Goal: Information Seeking & Learning: Learn about a topic

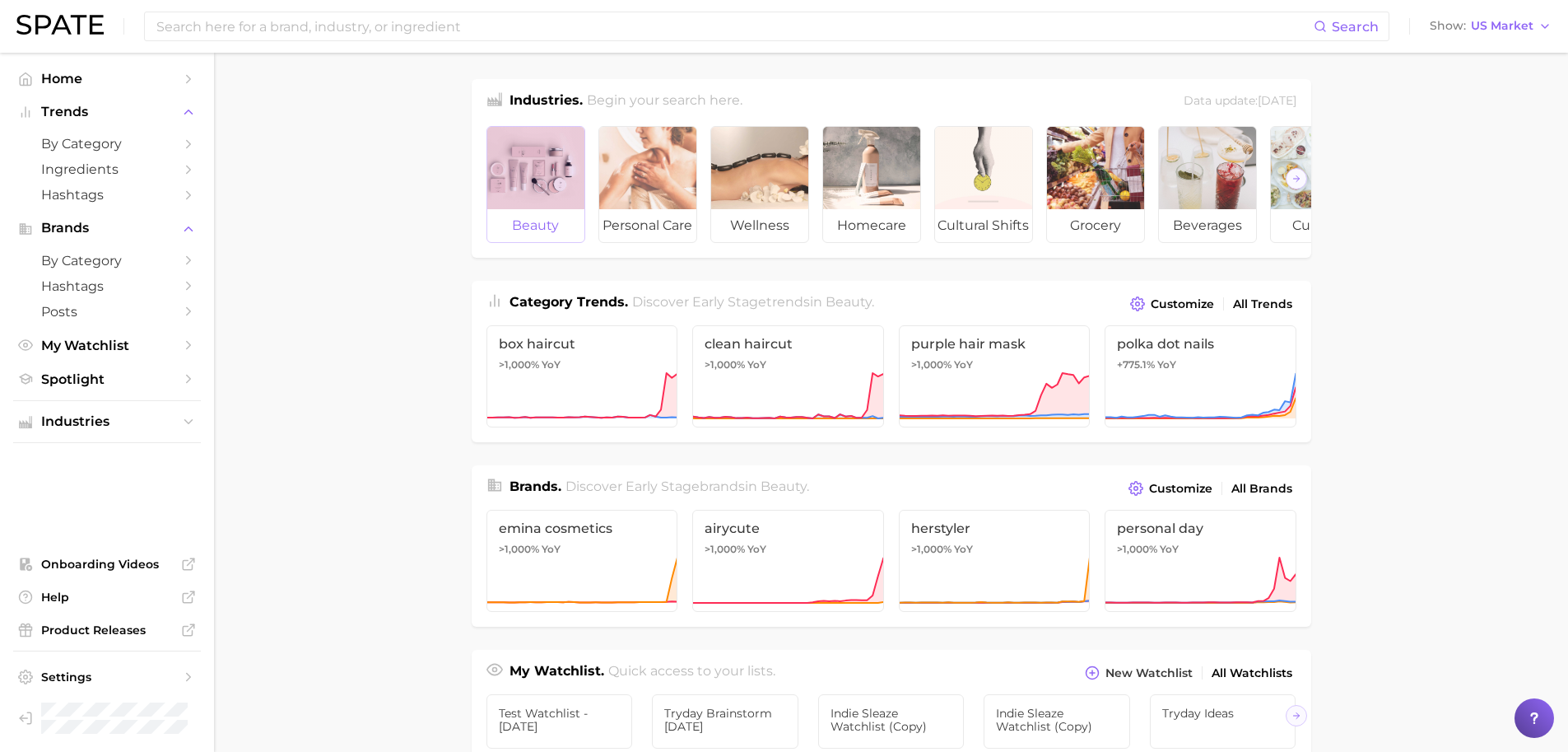
click at [554, 170] on div at bounding box center [536, 167] width 97 height 83
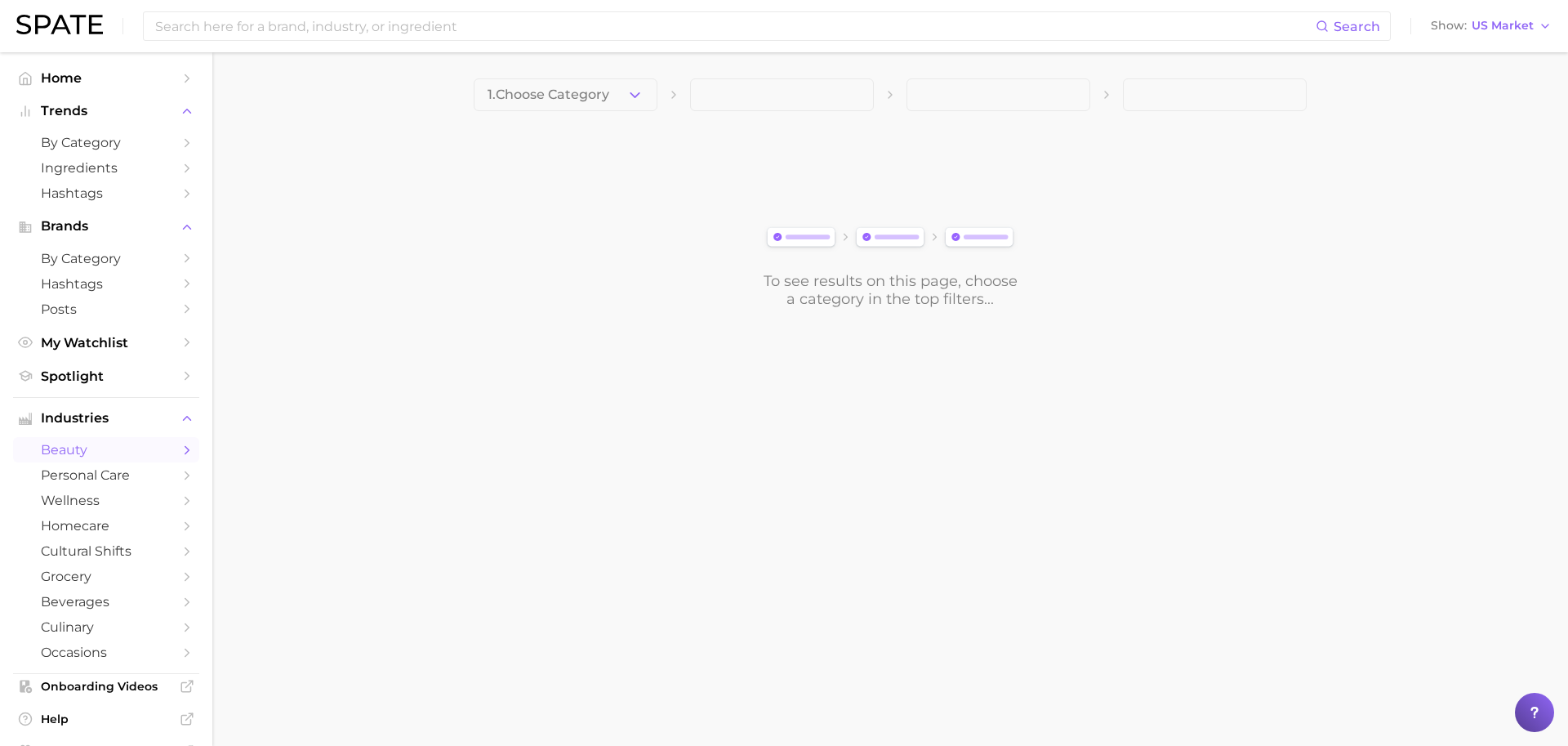
click at [604, 75] on main "1. Choose Category To see results on this page, choose a category in the top fi…" at bounding box center [890, 221] width 1355 height 337
click at [605, 86] on button "1. Choose Category" at bounding box center [565, 94] width 183 height 33
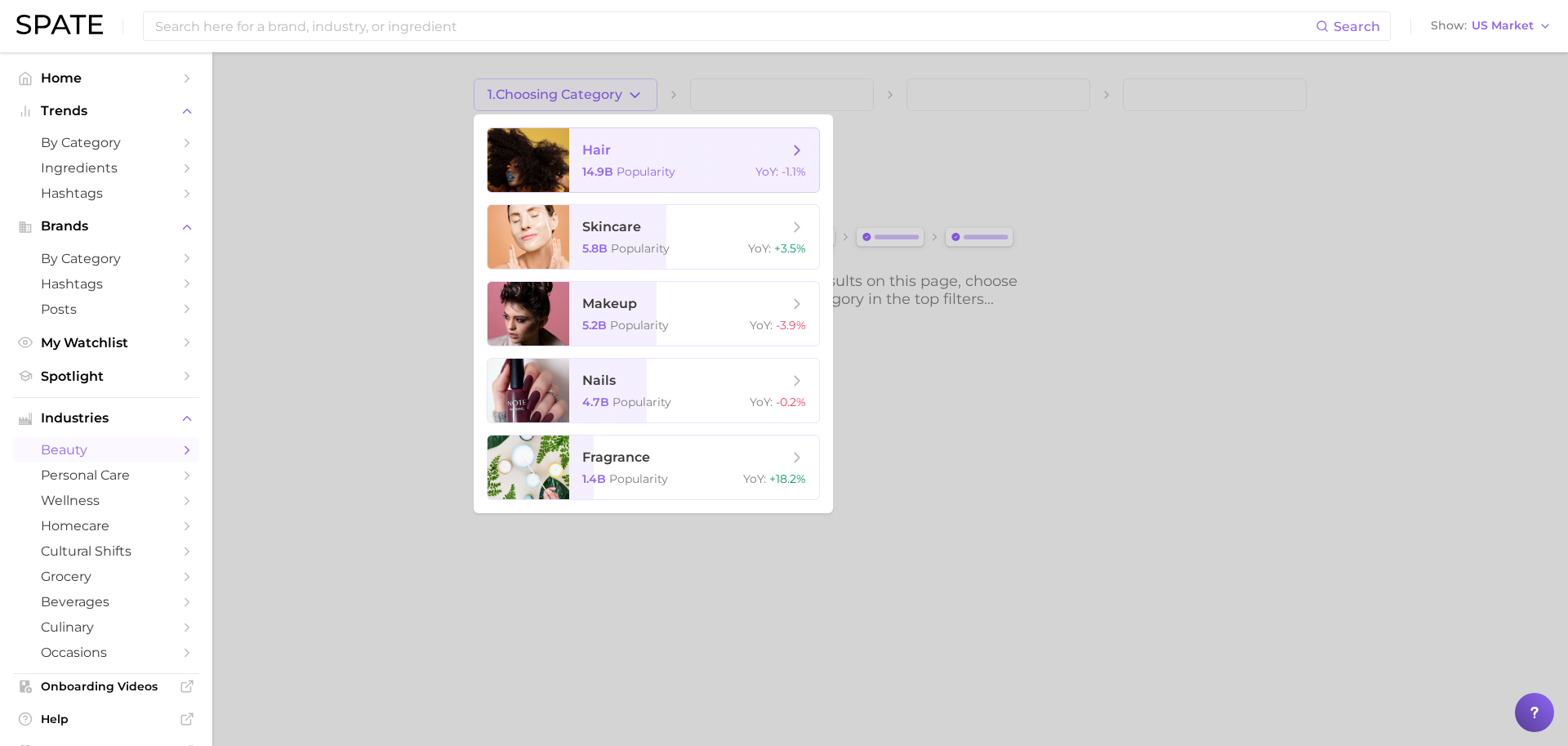
click at [624, 146] on span "hair" at bounding box center [684, 150] width 206 height 18
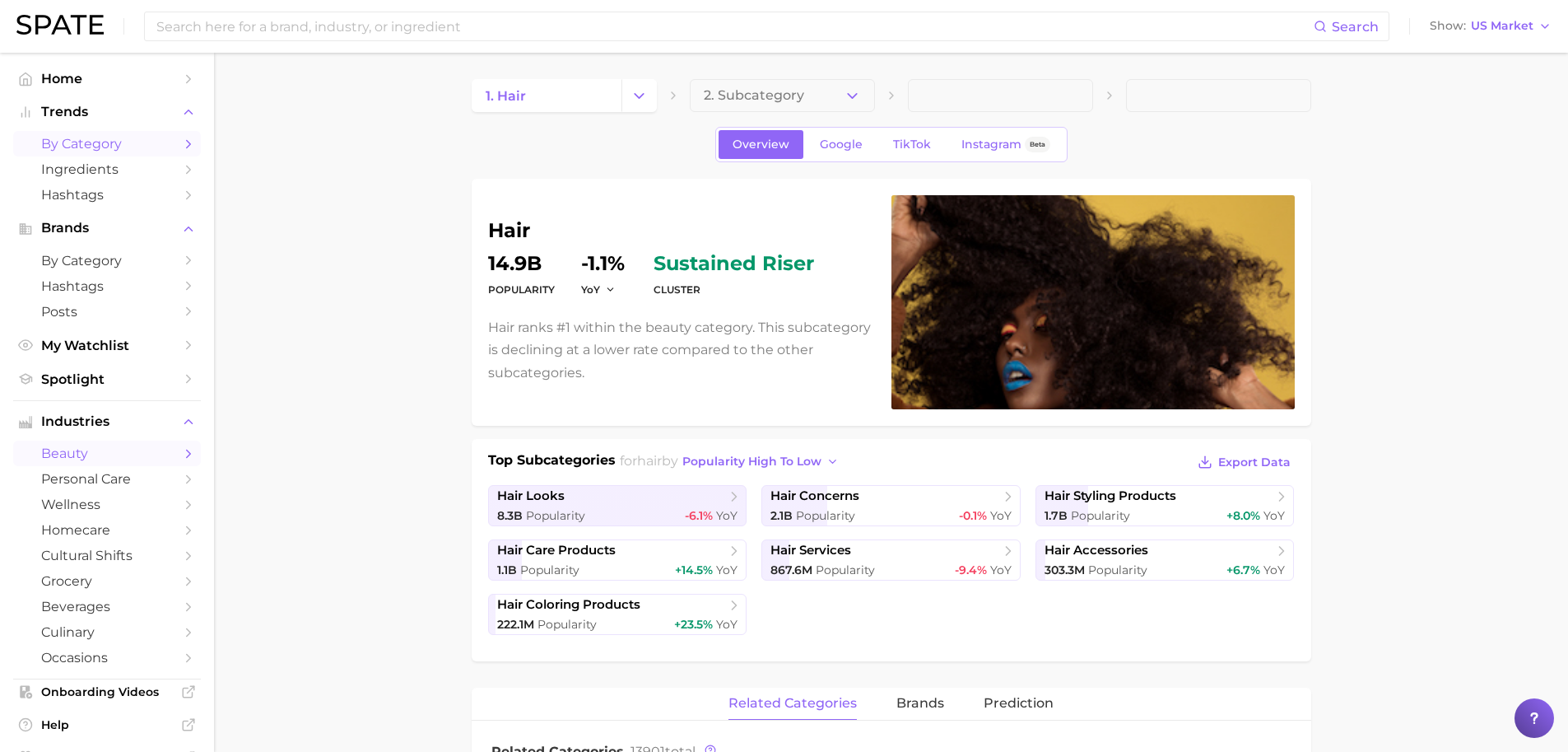
click at [140, 144] on span "by Category" at bounding box center [106, 144] width 131 height 16
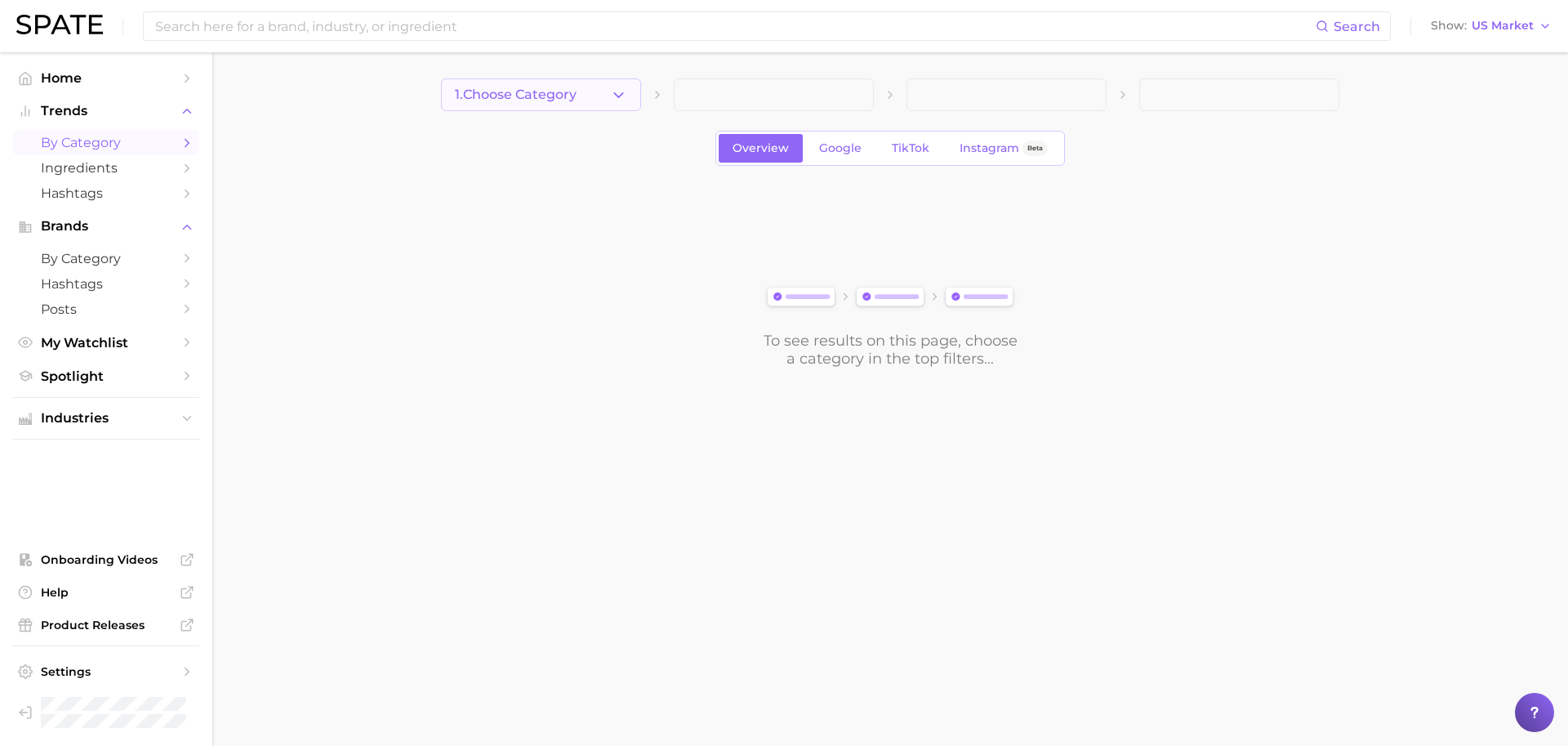
click at [472, 88] on span "1. Choose Category" at bounding box center [515, 95] width 121 height 15
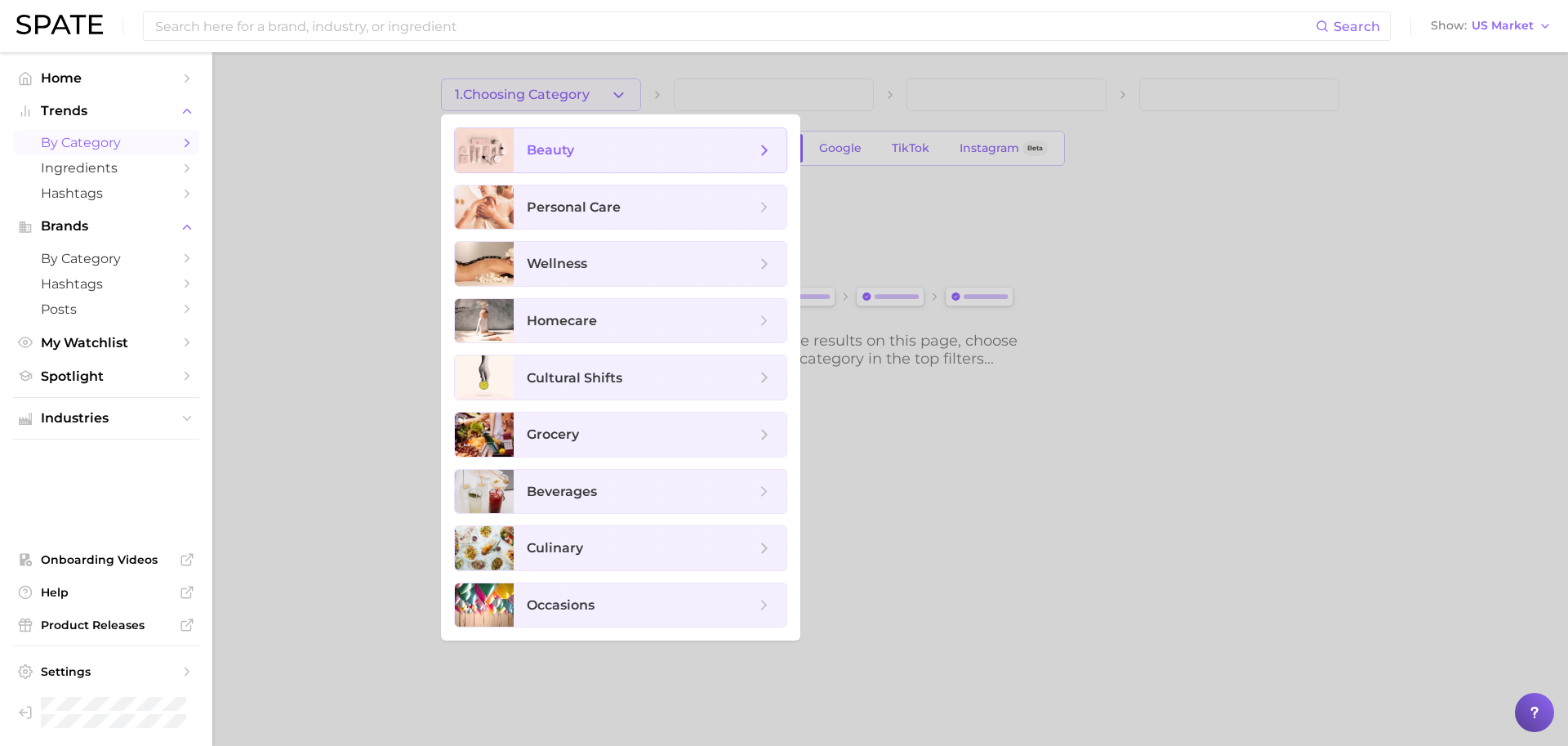
click at [495, 131] on div at bounding box center [484, 150] width 59 height 44
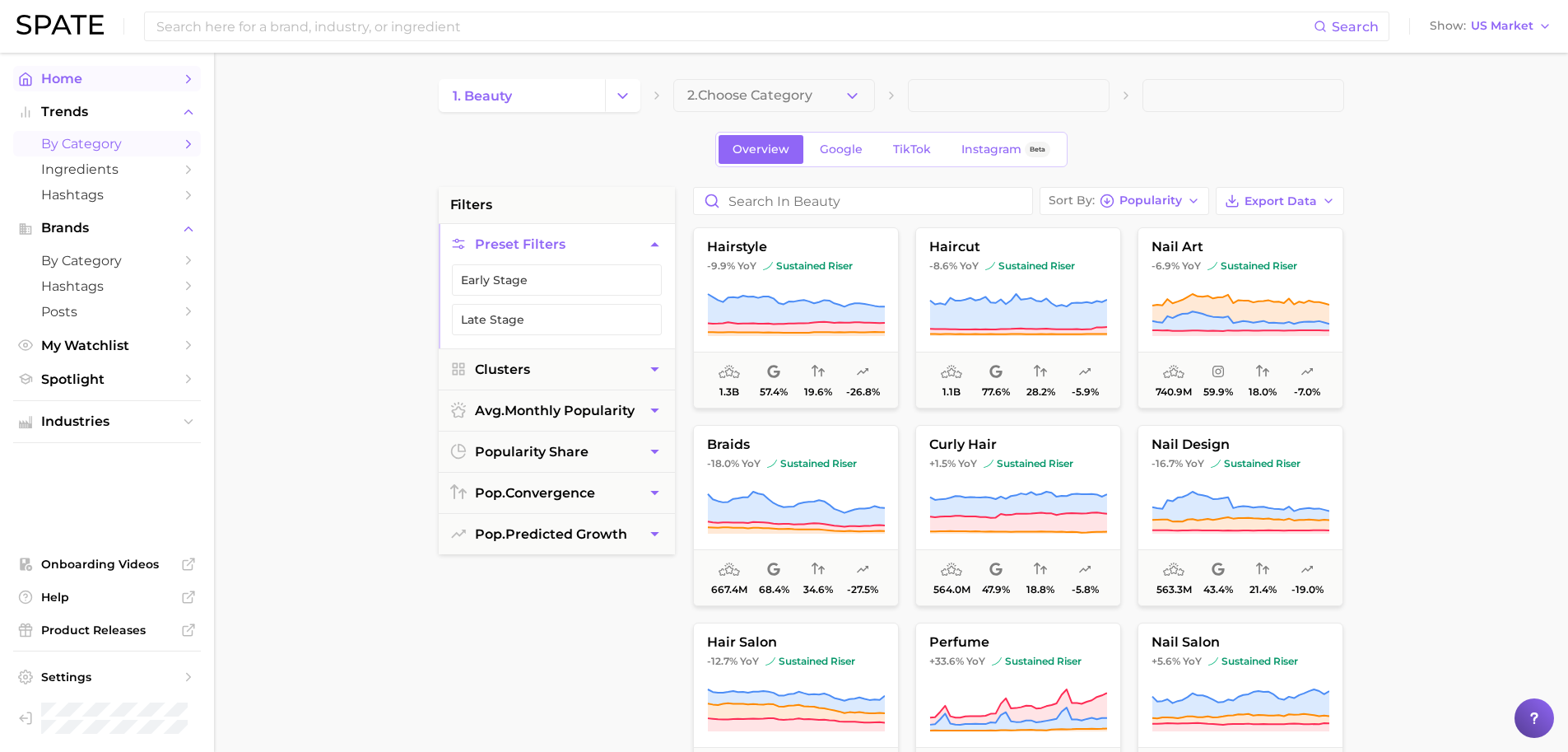
click at [120, 90] on link "Home" at bounding box center [106, 79] width 188 height 26
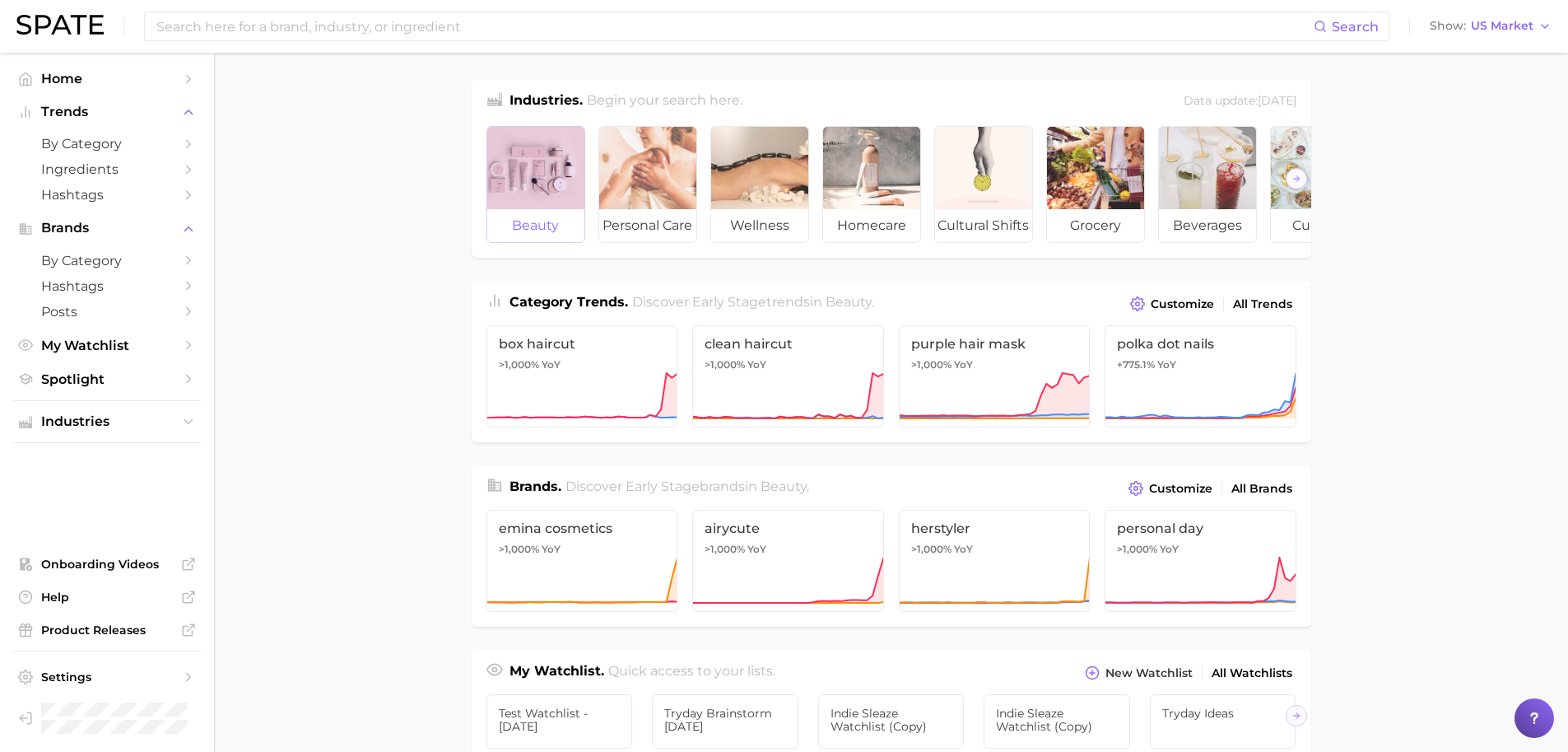
click at [554, 166] on div at bounding box center [536, 167] width 97 height 83
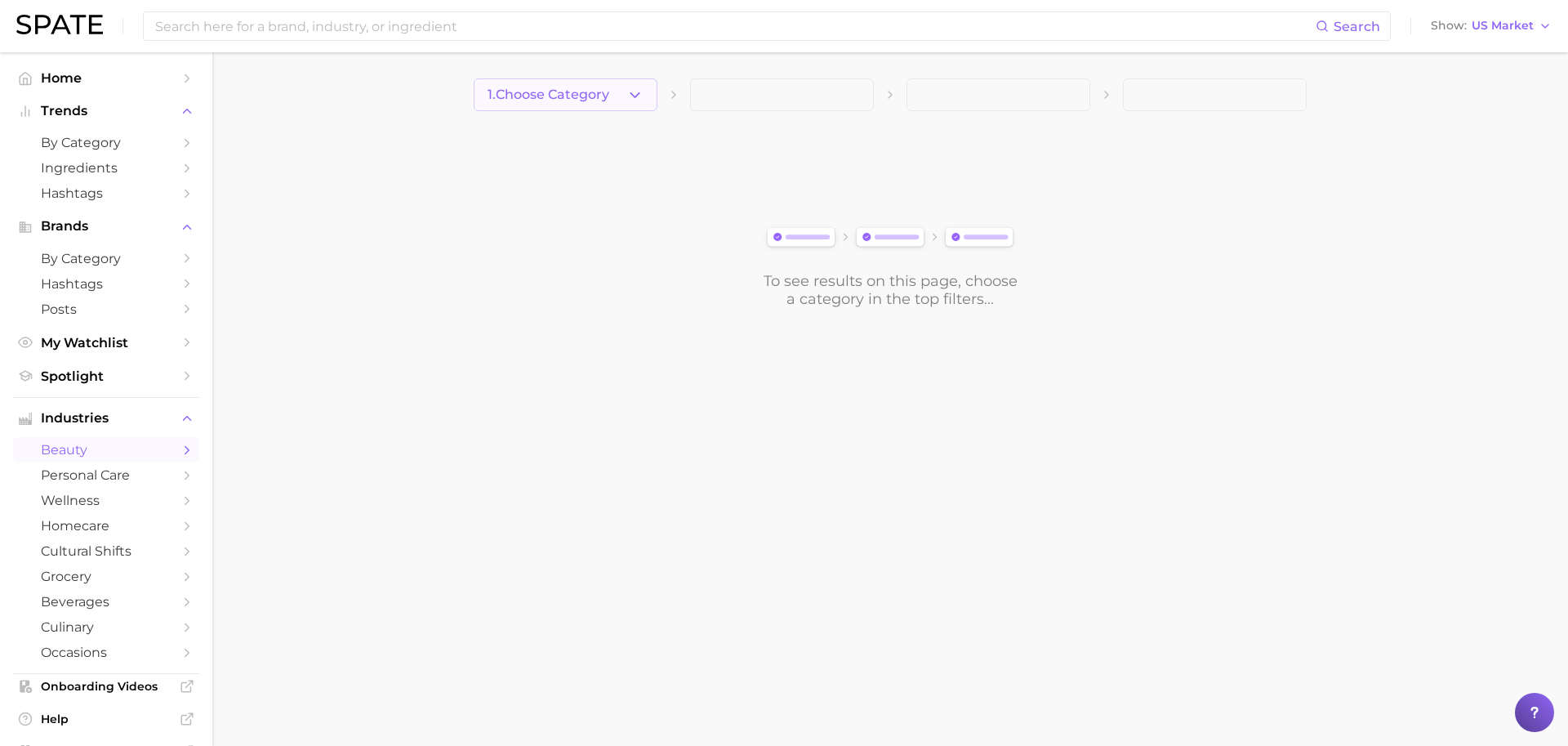
click at [566, 104] on button "1. Choose Category" at bounding box center [565, 94] width 183 height 33
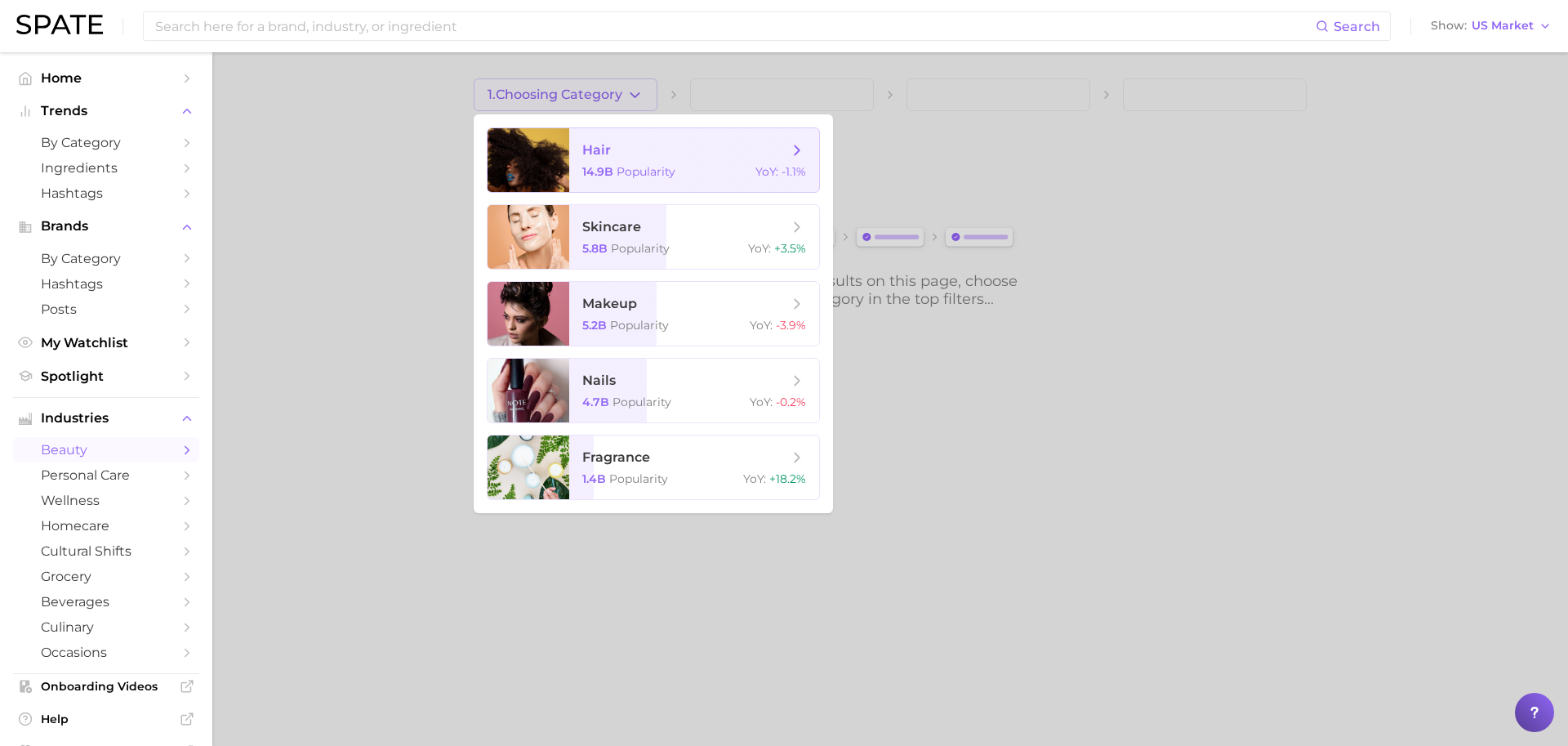
click at [576, 143] on span "hair 14.9b Popularity YoY : -1.1%" at bounding box center [693, 160] width 249 height 64
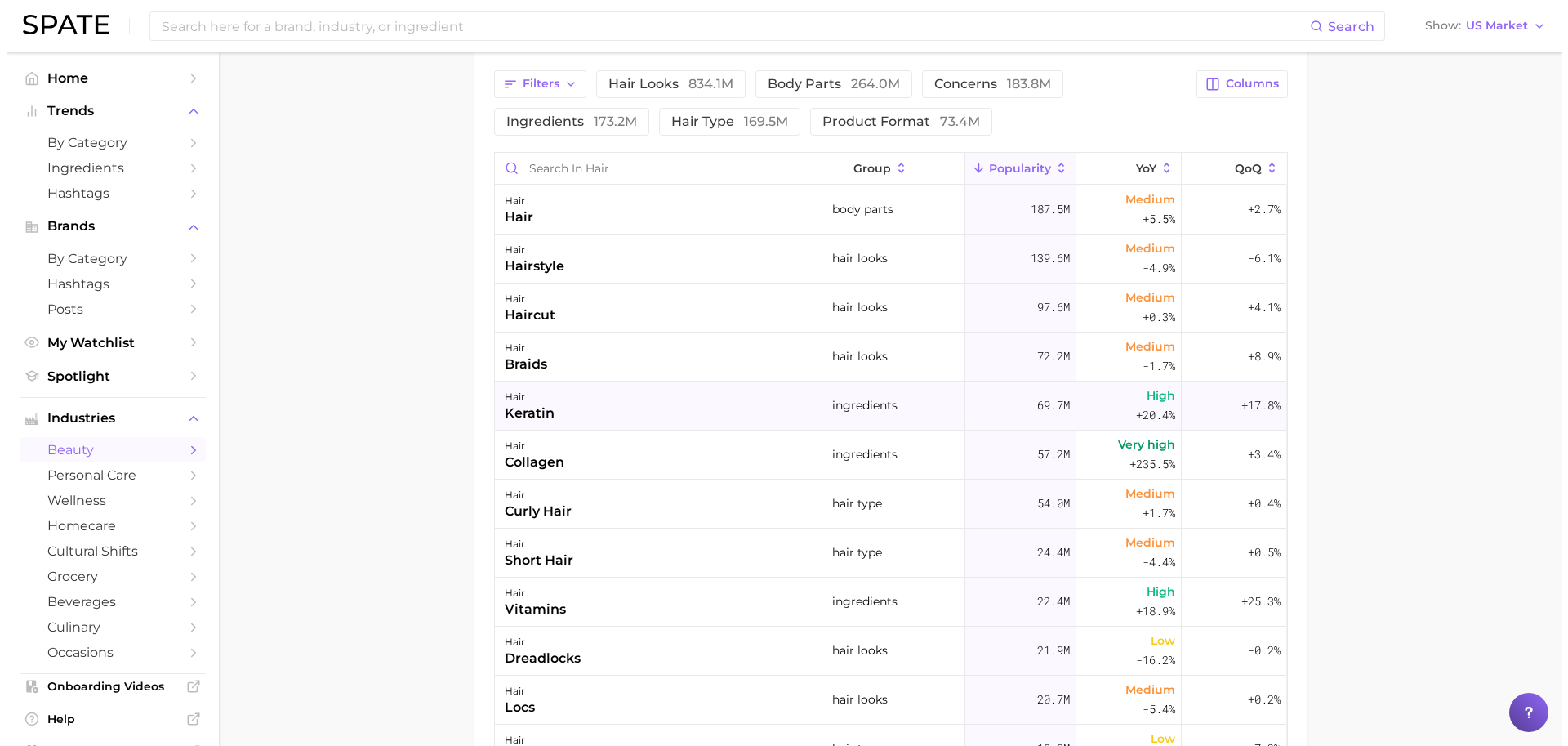
scroll to position [851, 0]
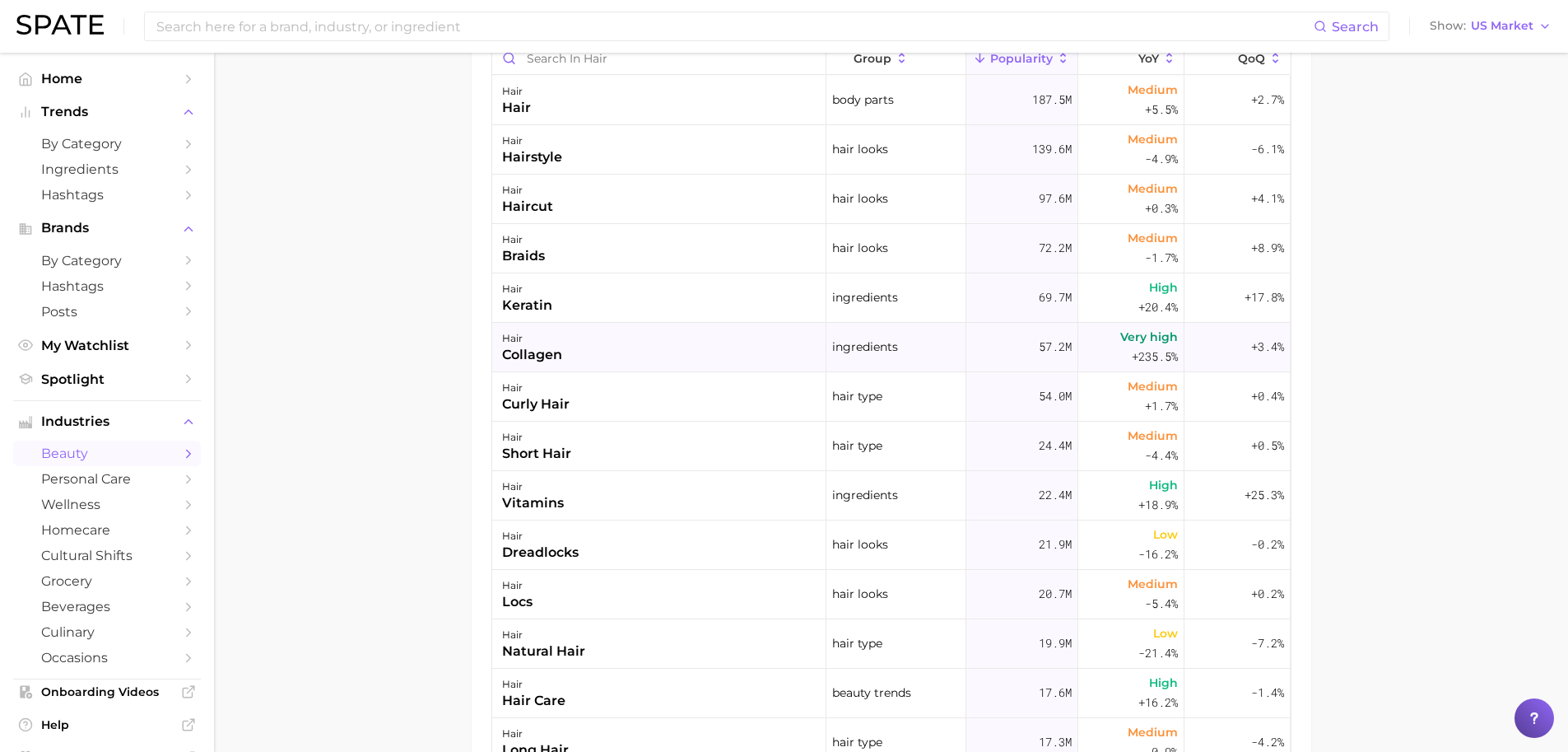
click at [532, 342] on div "hair" at bounding box center [532, 338] width 60 height 20
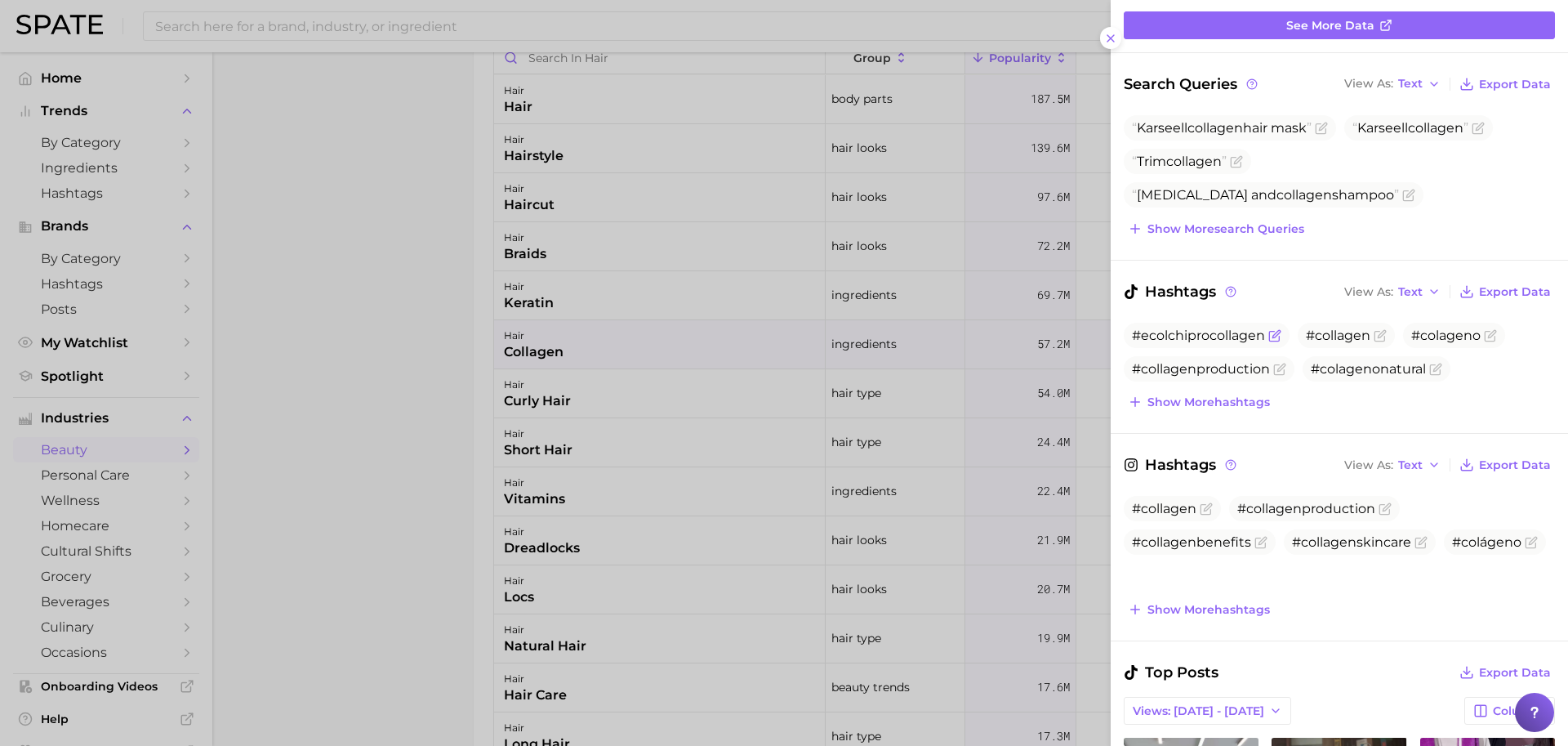
scroll to position [192, 0]
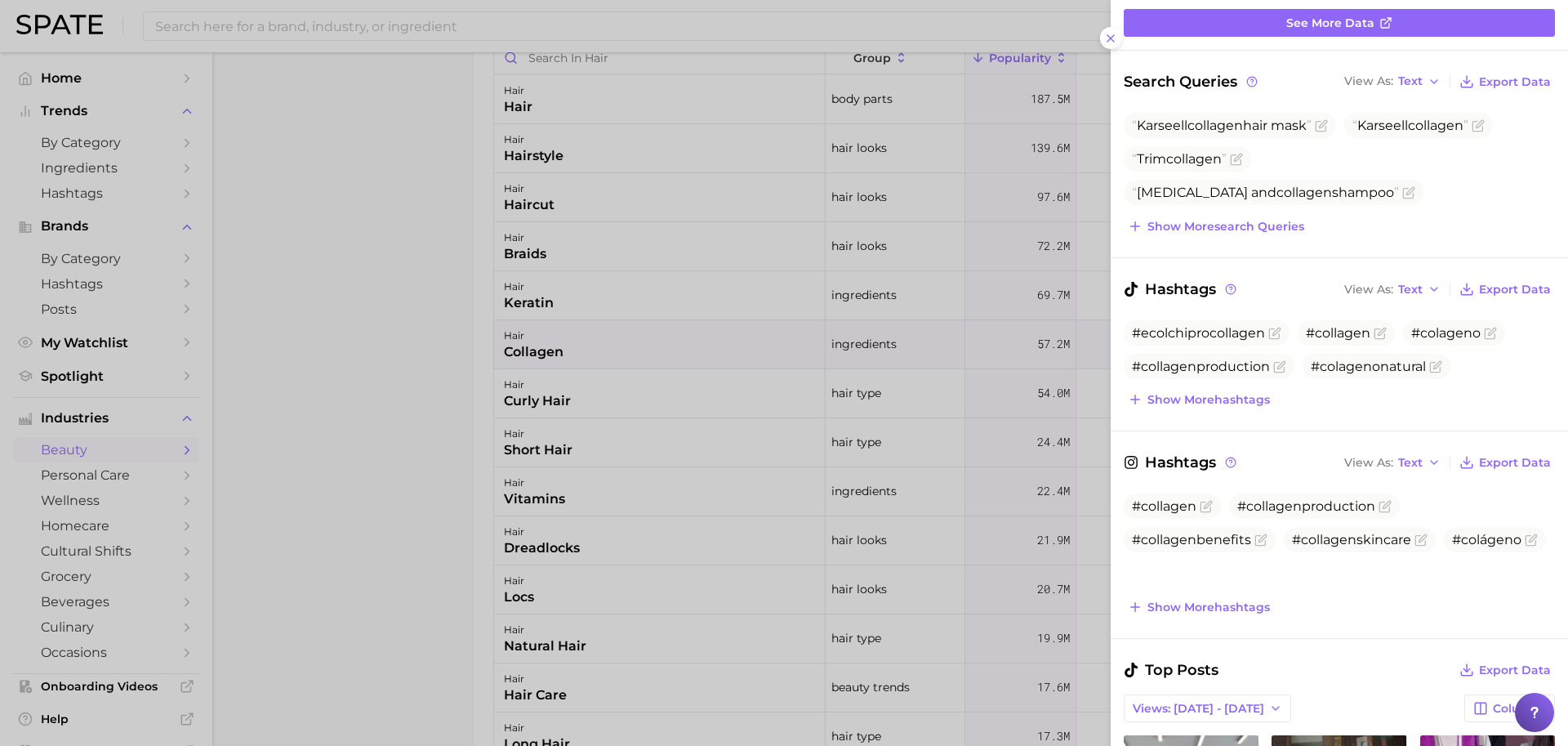
click at [1208, 386] on div "#ecolchiprocollagen #collagen #colageno #collagenproduction #colagenonatural Sh…" at bounding box center [1338, 366] width 431 height 91
click at [1209, 390] on button "Show more hashtags" at bounding box center [1198, 399] width 150 height 23
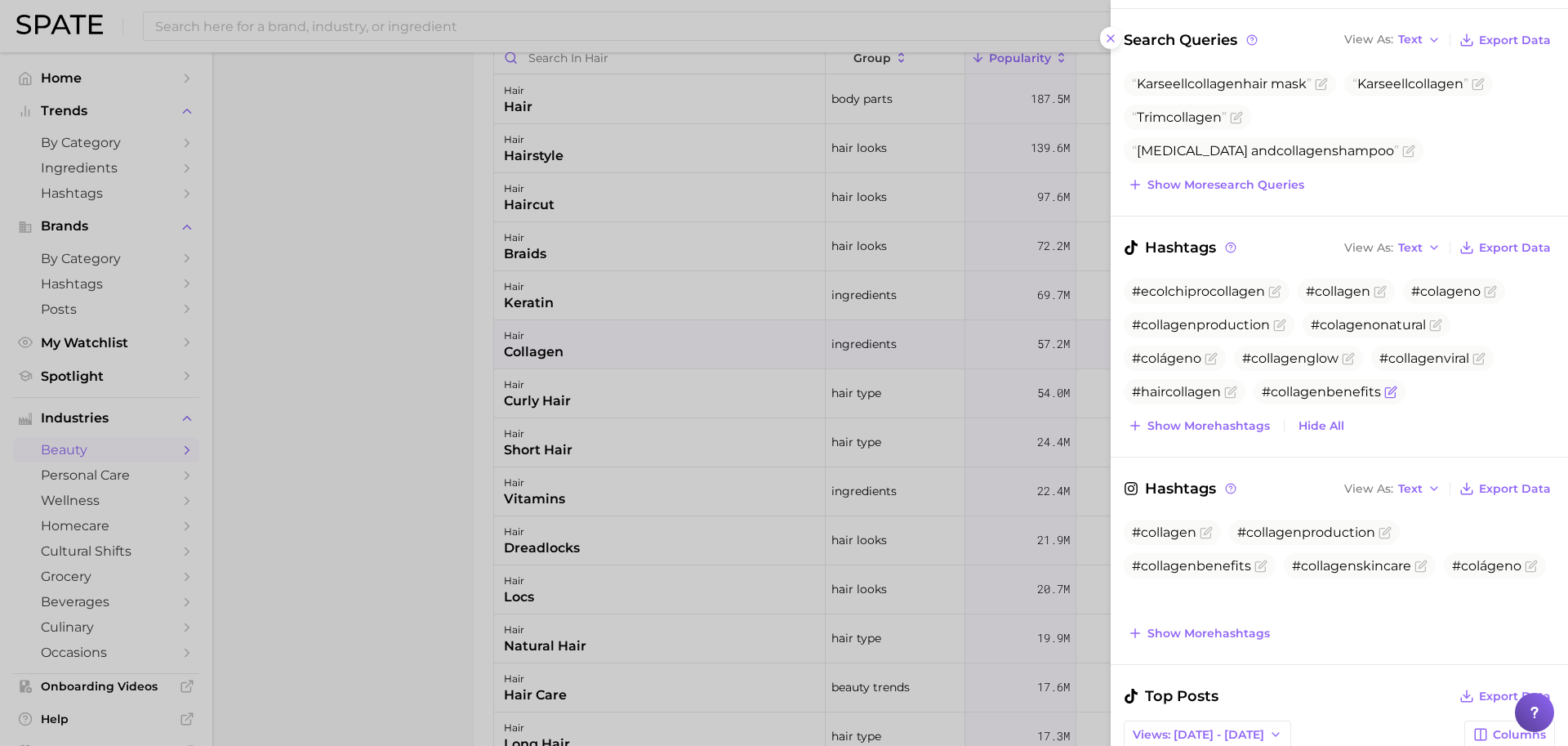
click at [1123, 414] on button "Show more hashtags" at bounding box center [1198, 425] width 150 height 23
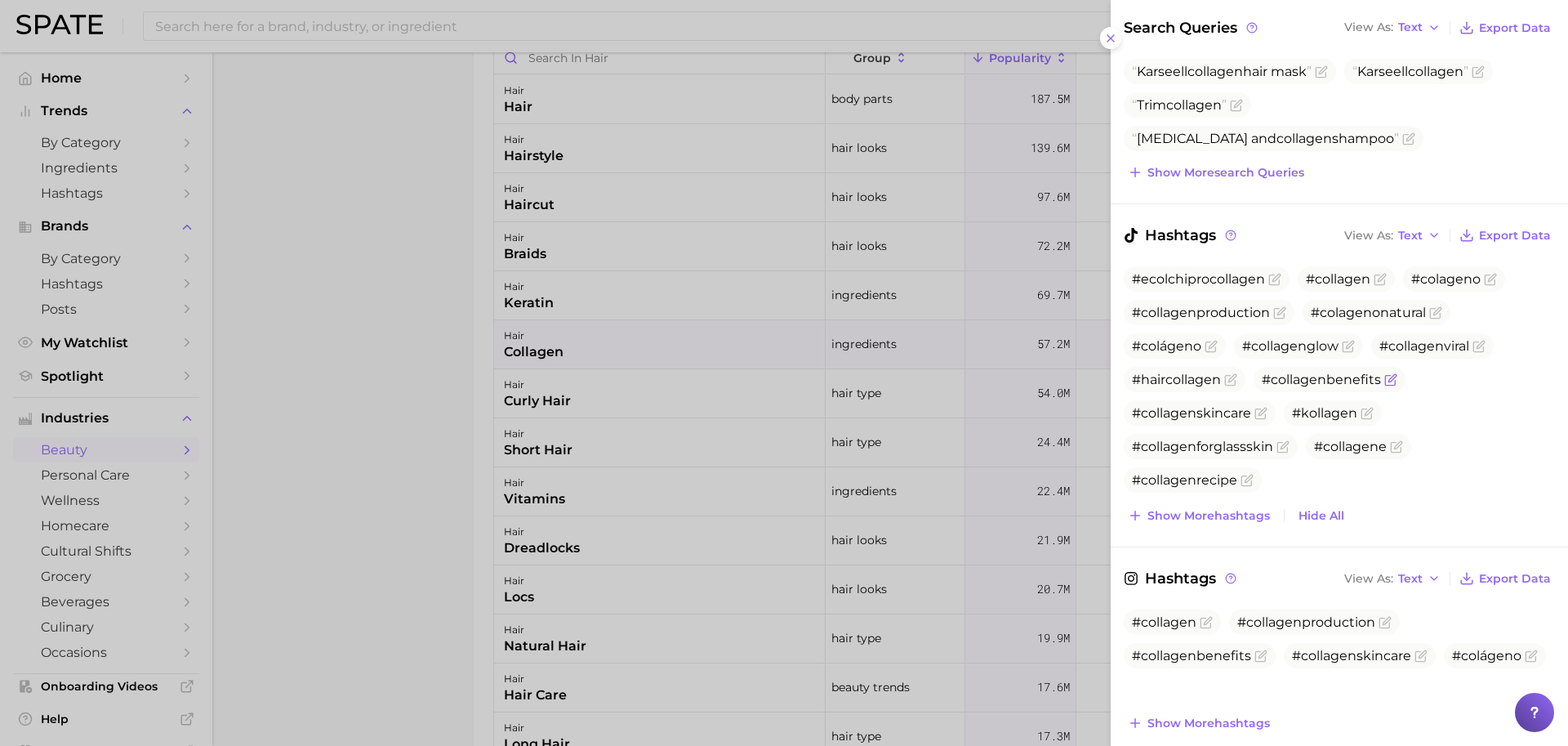
click at [1123, 504] on button "Show more hashtags" at bounding box center [1198, 515] width 150 height 23
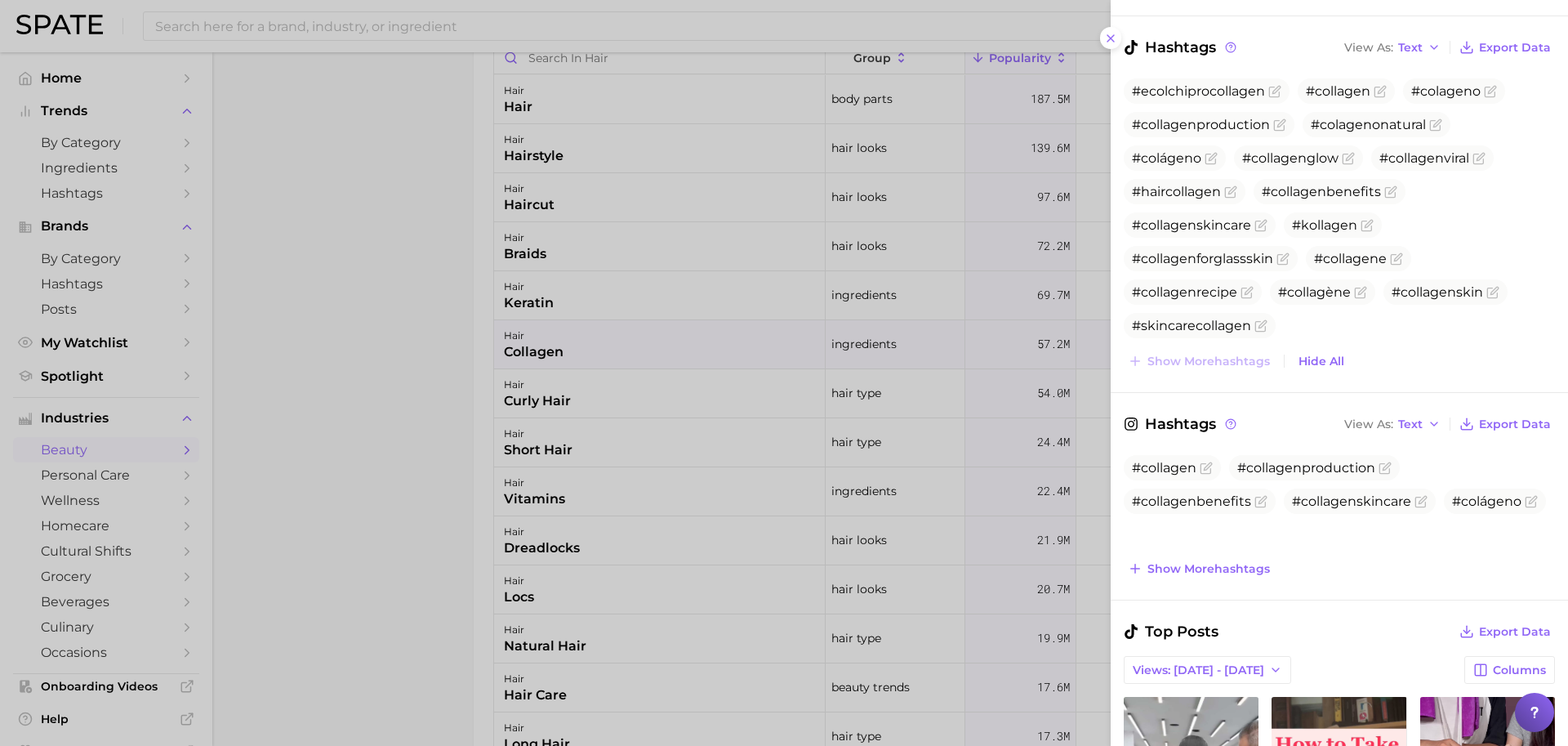
scroll to position [446, 0]
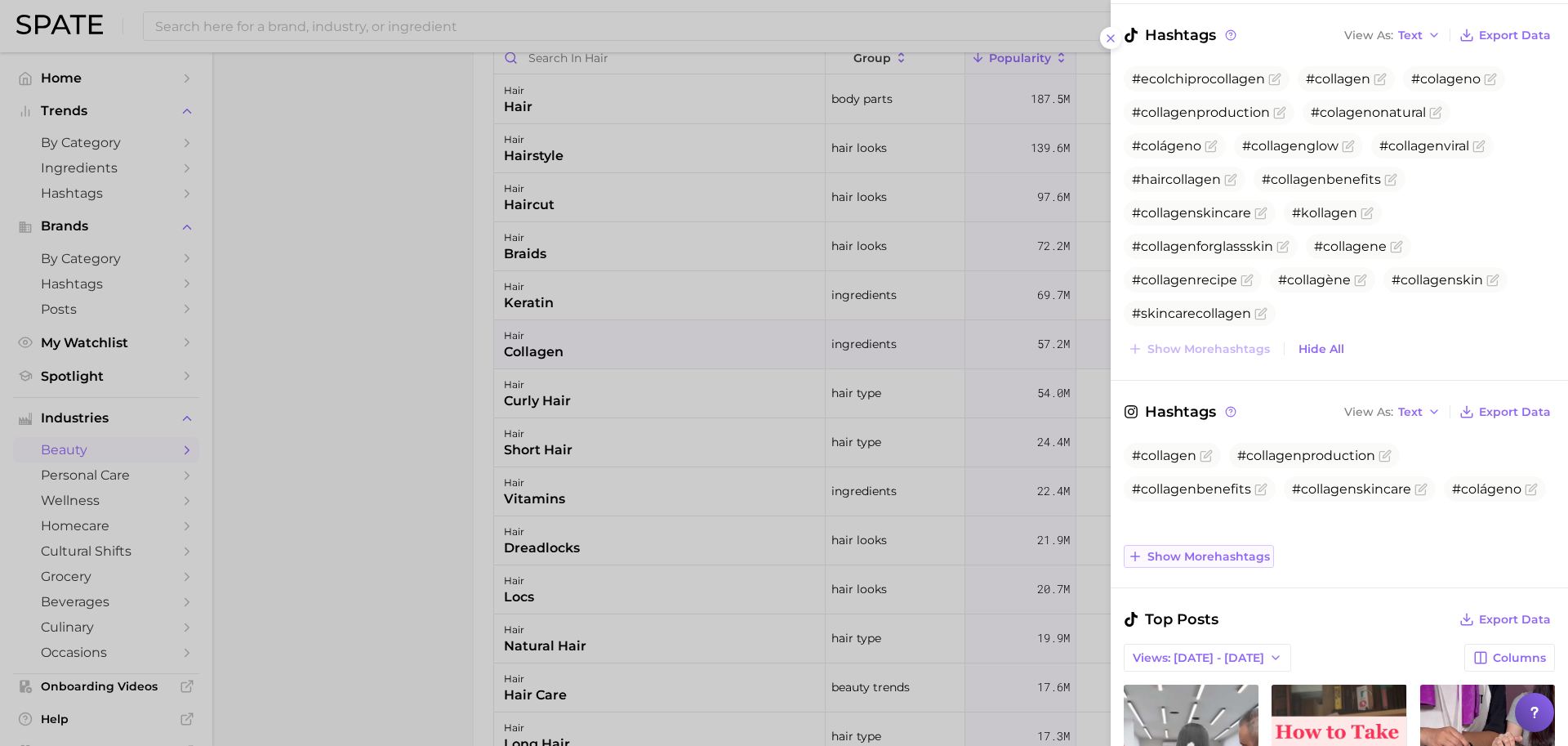
click at [1200, 553] on span "Show more hashtags" at bounding box center [1208, 557] width 122 height 14
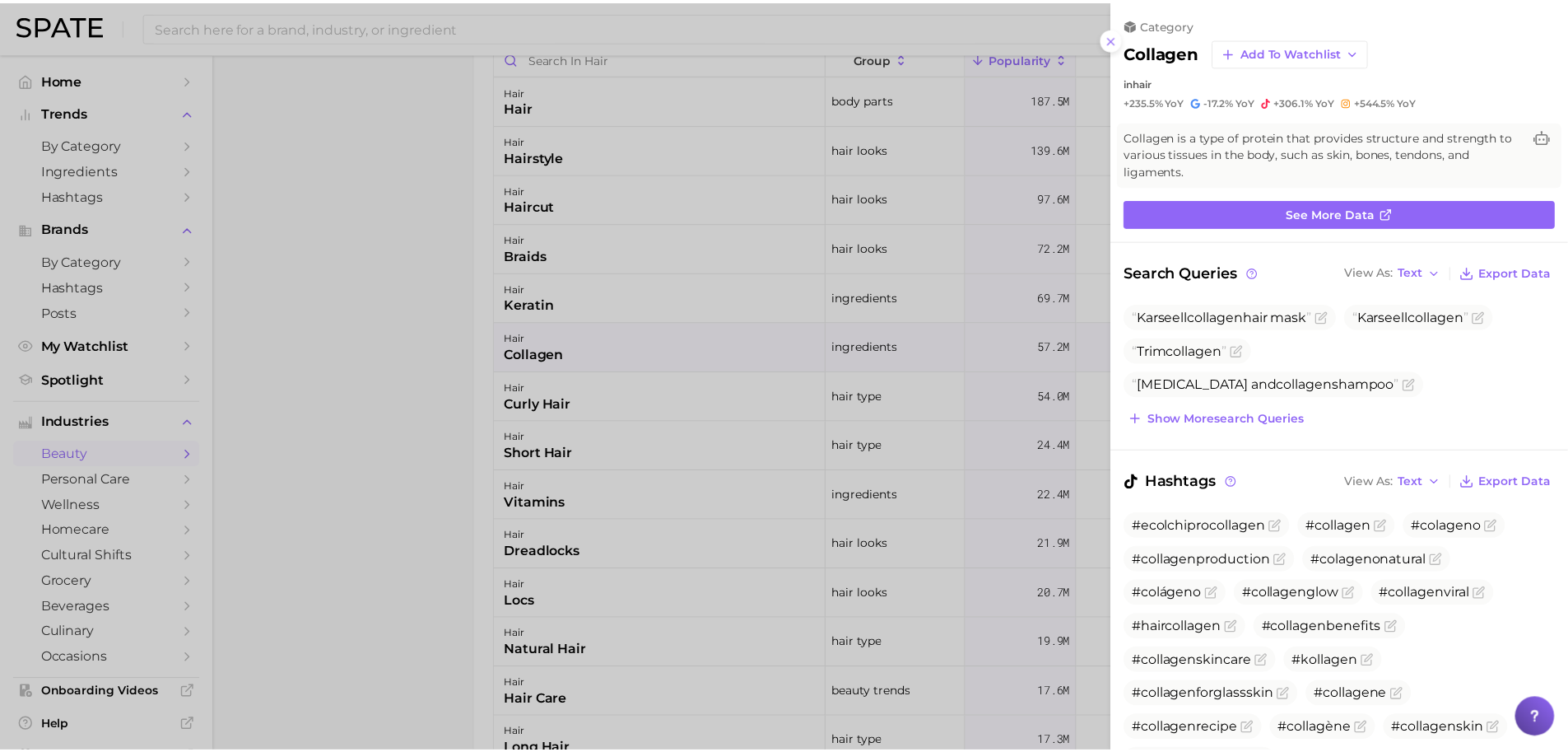
scroll to position [0, 0]
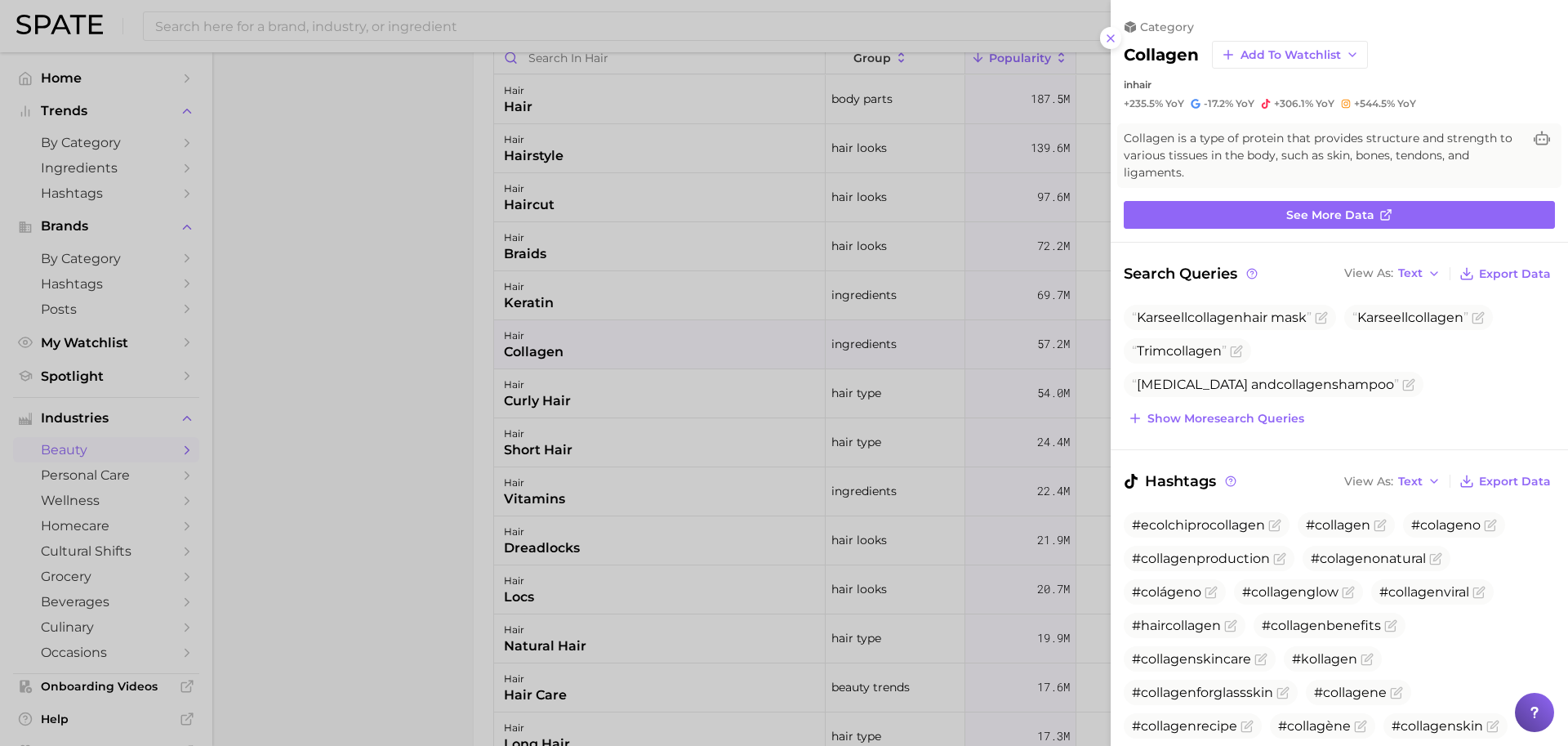
click at [463, 353] on div at bounding box center [784, 373] width 1568 height 746
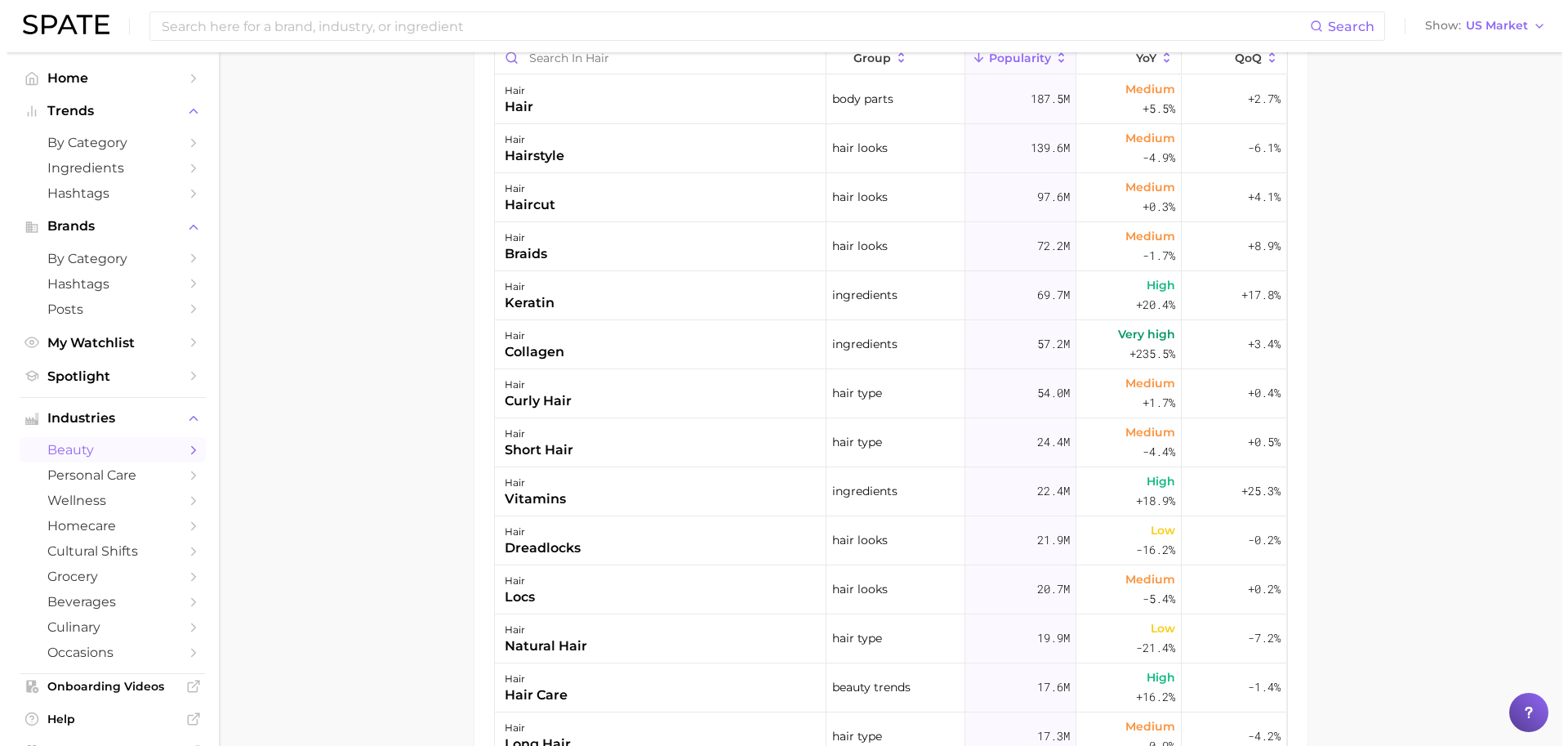
scroll to position [855, 0]
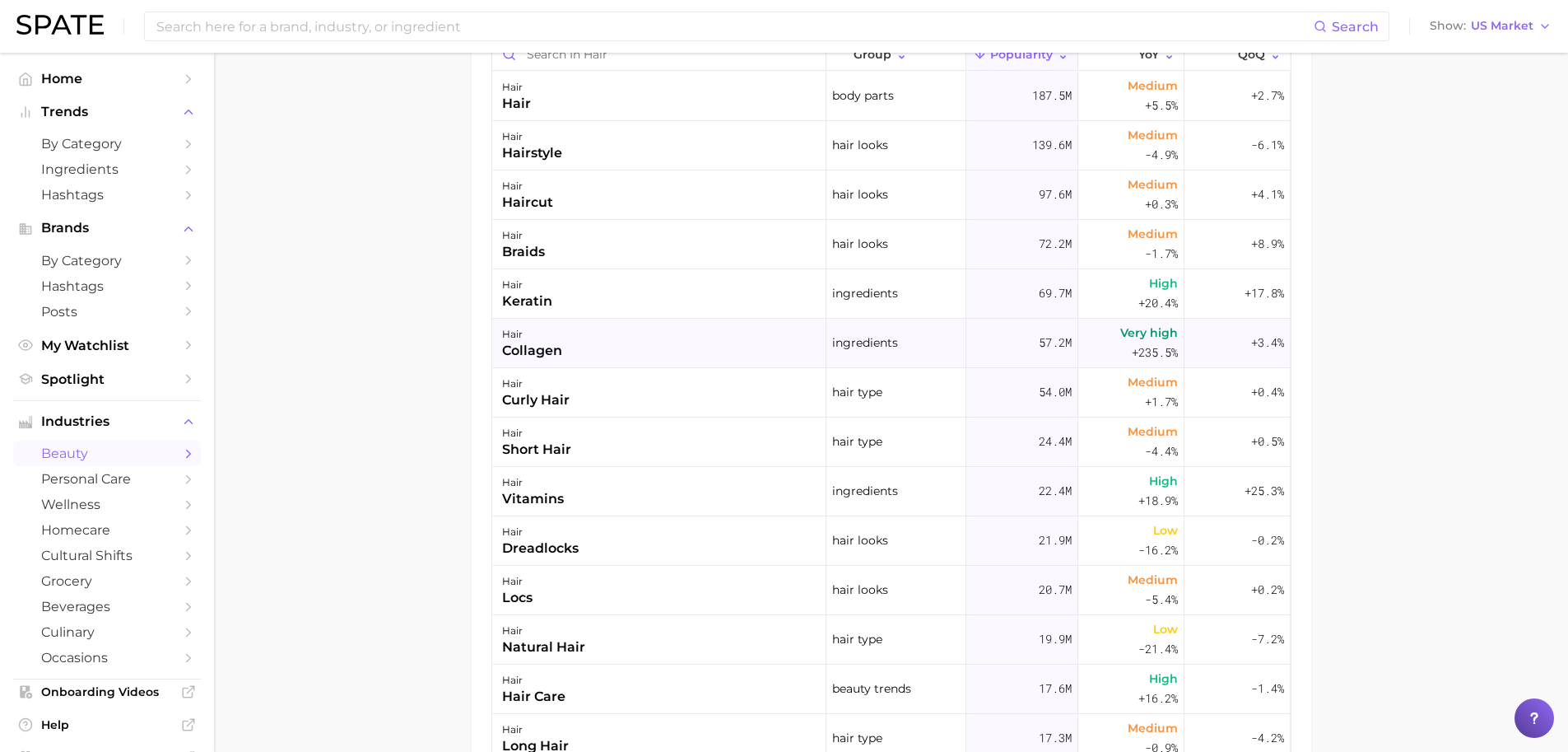
click at [832, 347] on span "ingredients" at bounding box center [865, 342] width 66 height 20
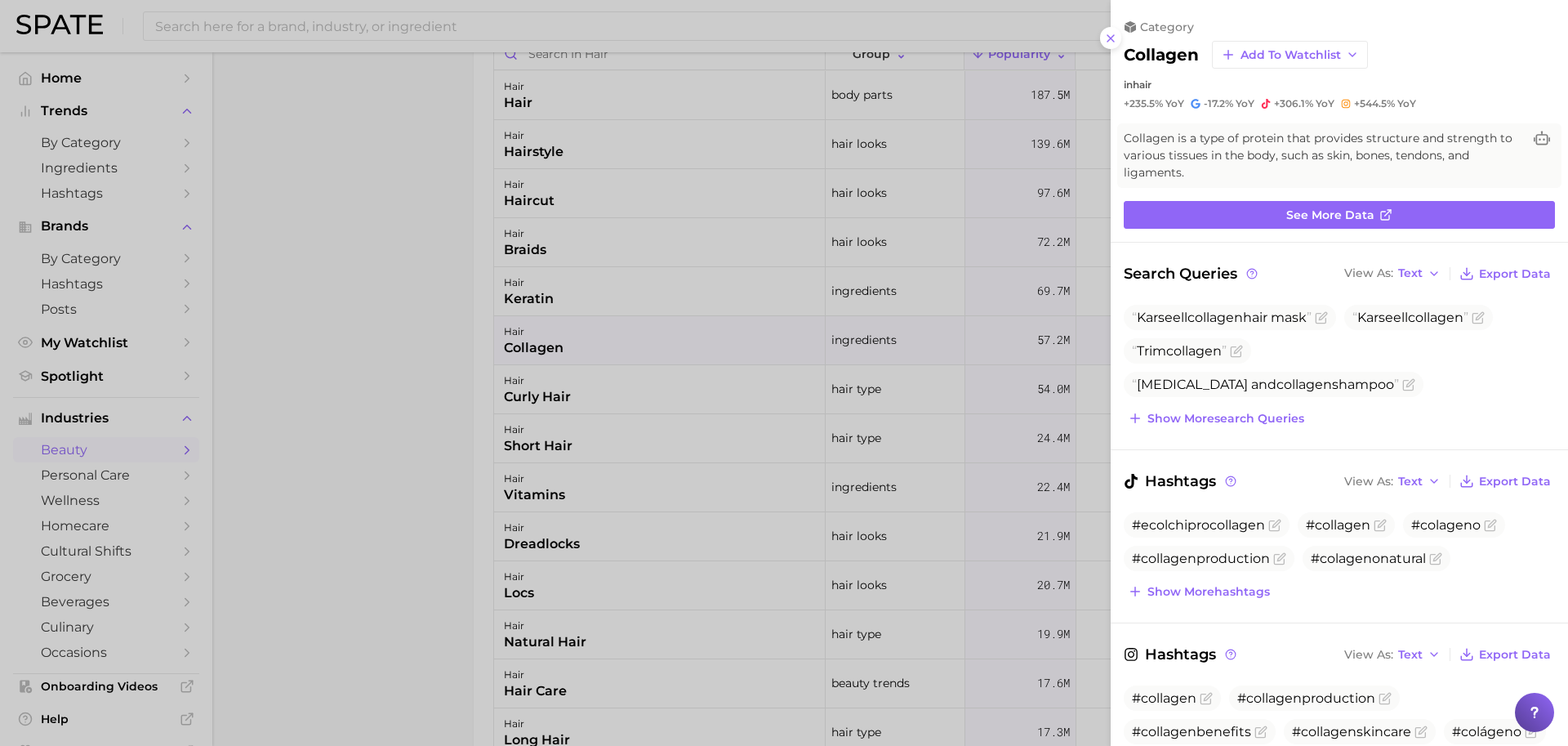
scroll to position [0, 0]
drag, startPoint x: 1199, startPoint y: 101, endPoint x: 1406, endPoint y: 99, distance: 207.0
click at [1406, 99] on div "+235.5% YoY -17.2% YoY +306.1% YoY +544.5% YoY" at bounding box center [1338, 104] width 431 height 13
click at [1406, 99] on span "YoY" at bounding box center [1405, 104] width 19 height 13
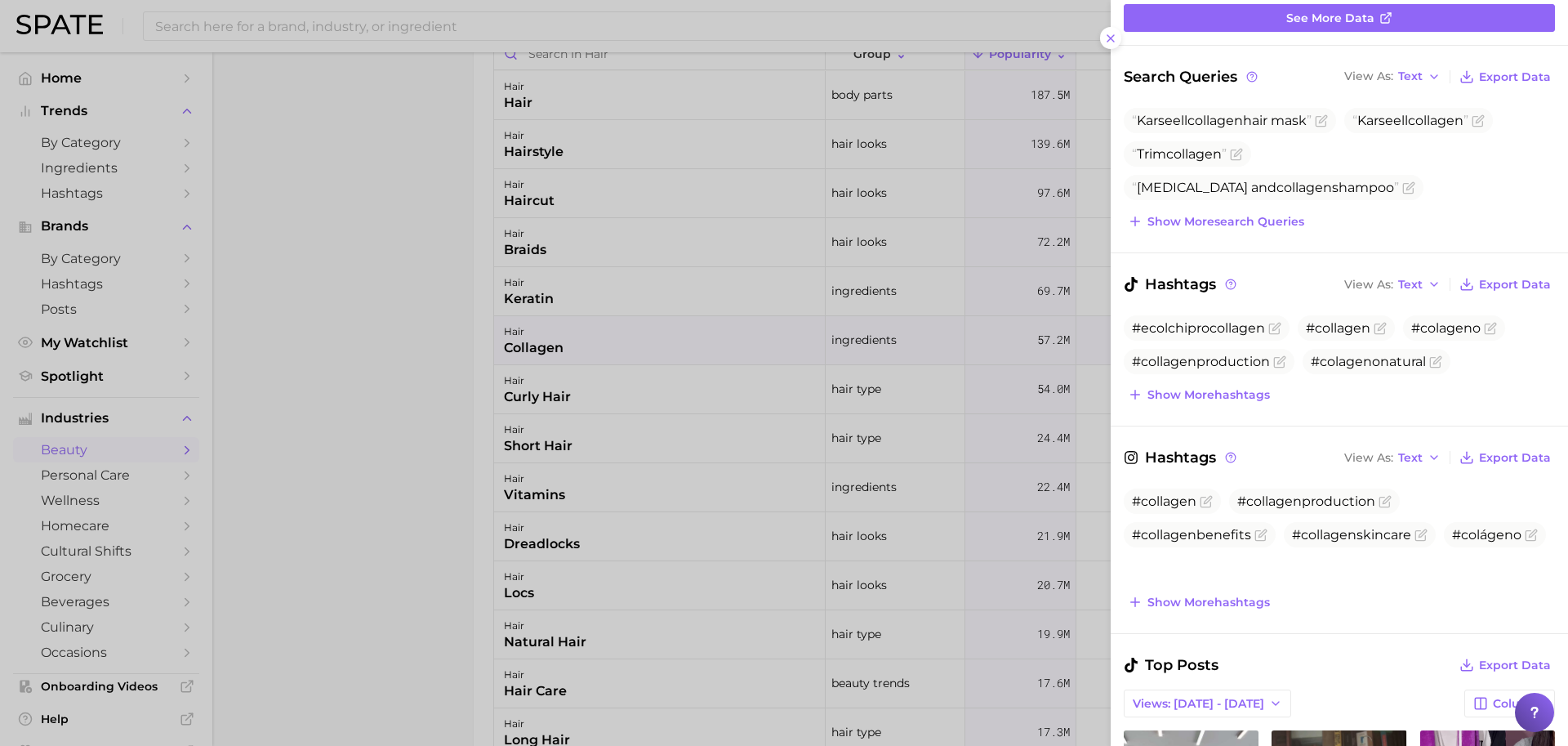
scroll to position [197, 0]
click at [1174, 224] on span "Show more search queries" at bounding box center [1225, 221] width 157 height 14
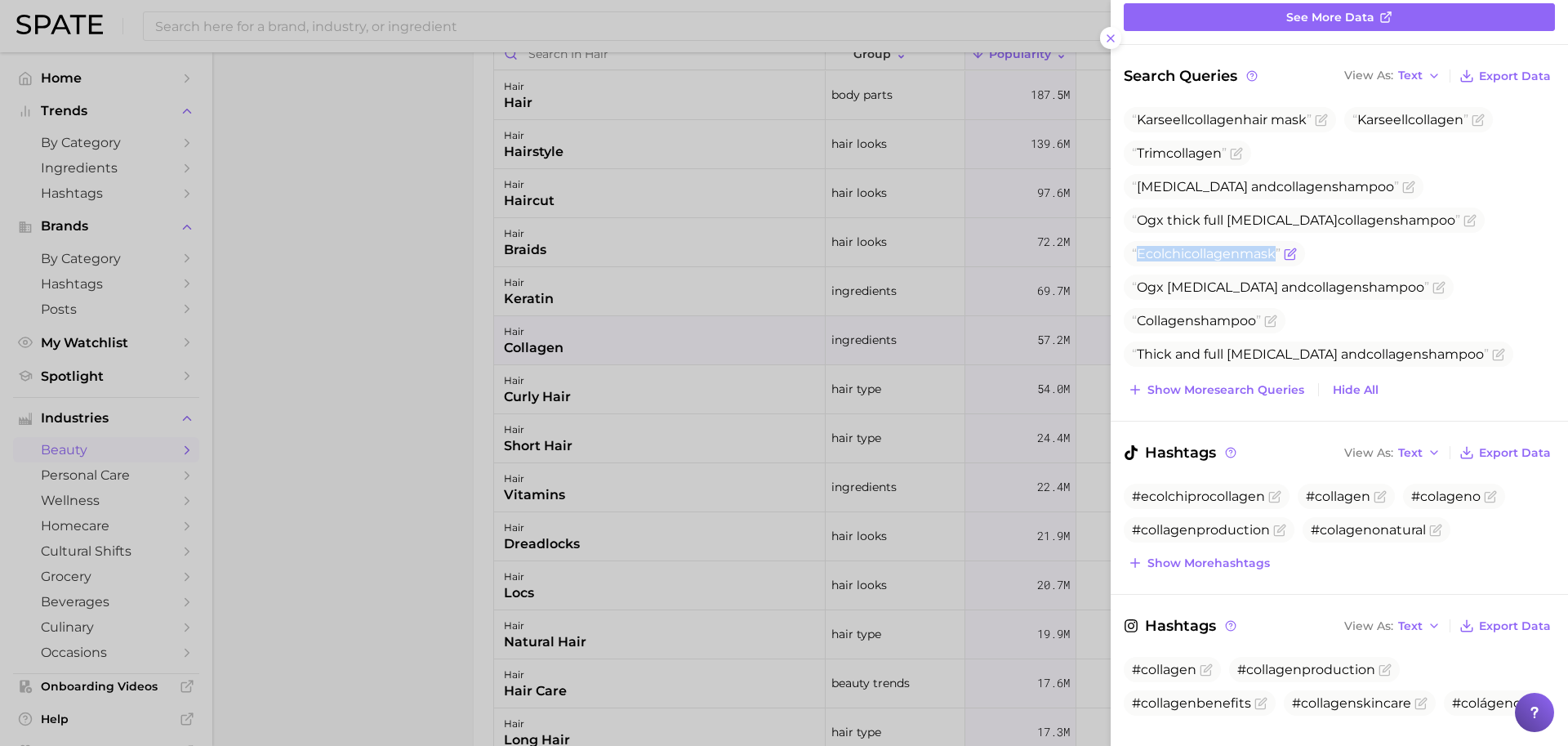
drag, startPoint x: 1139, startPoint y: 221, endPoint x: 1277, endPoint y: 225, distance: 138.1
click at [1276, 246] on span "Ecolchi collagen mask" at bounding box center [1205, 254] width 149 height 16
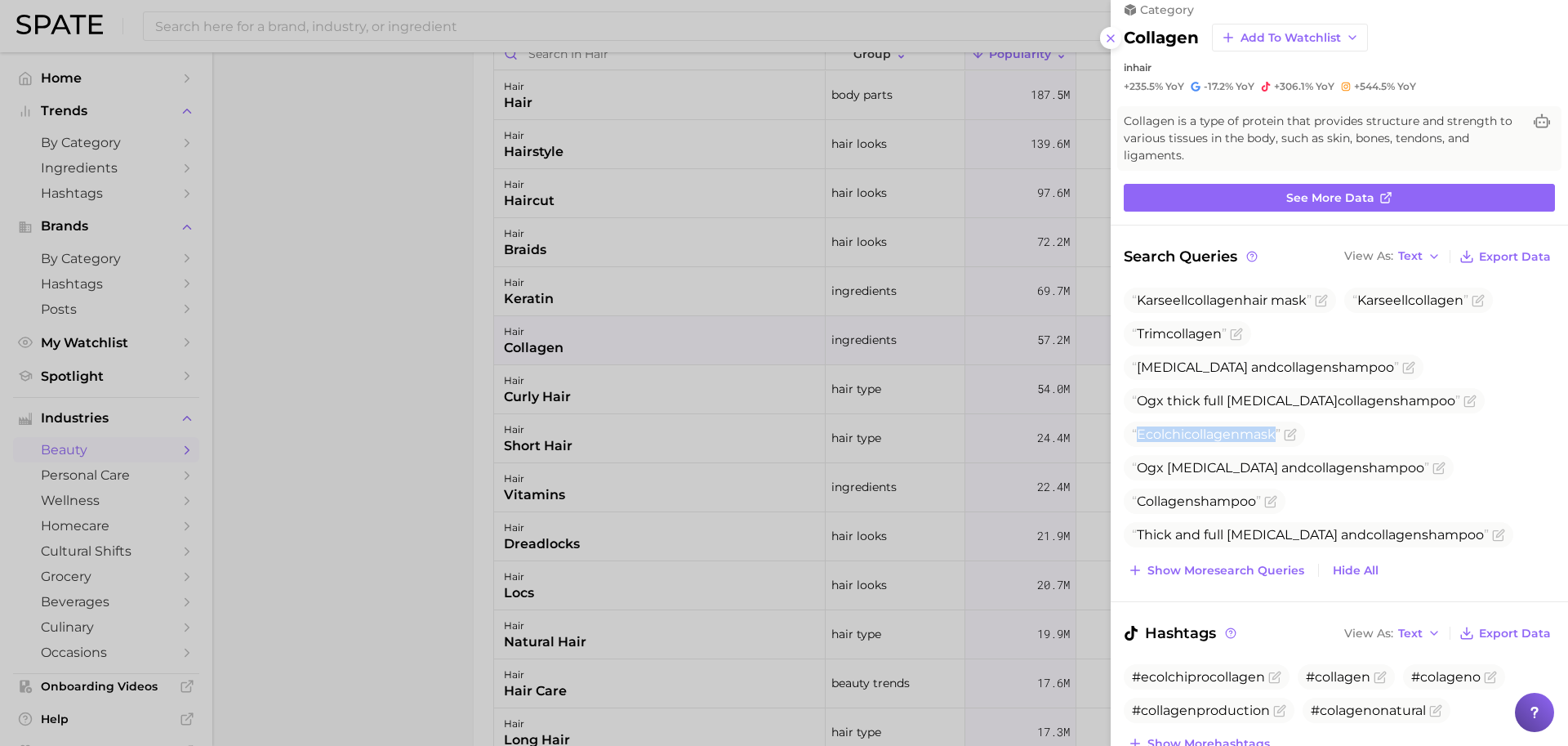
scroll to position [0, 0]
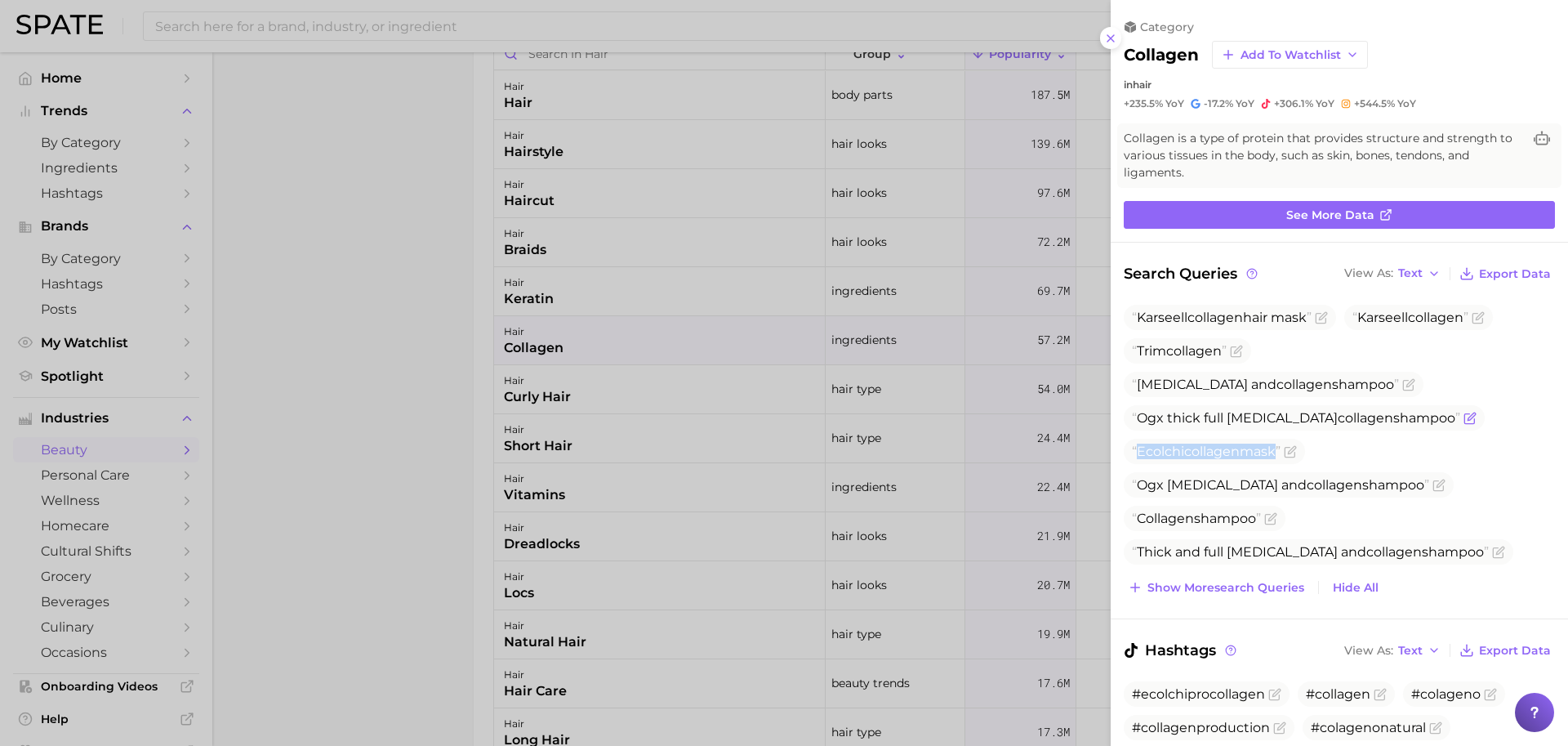
click at [1337, 410] on span "collagen" at bounding box center [1365, 418] width 55 height 16
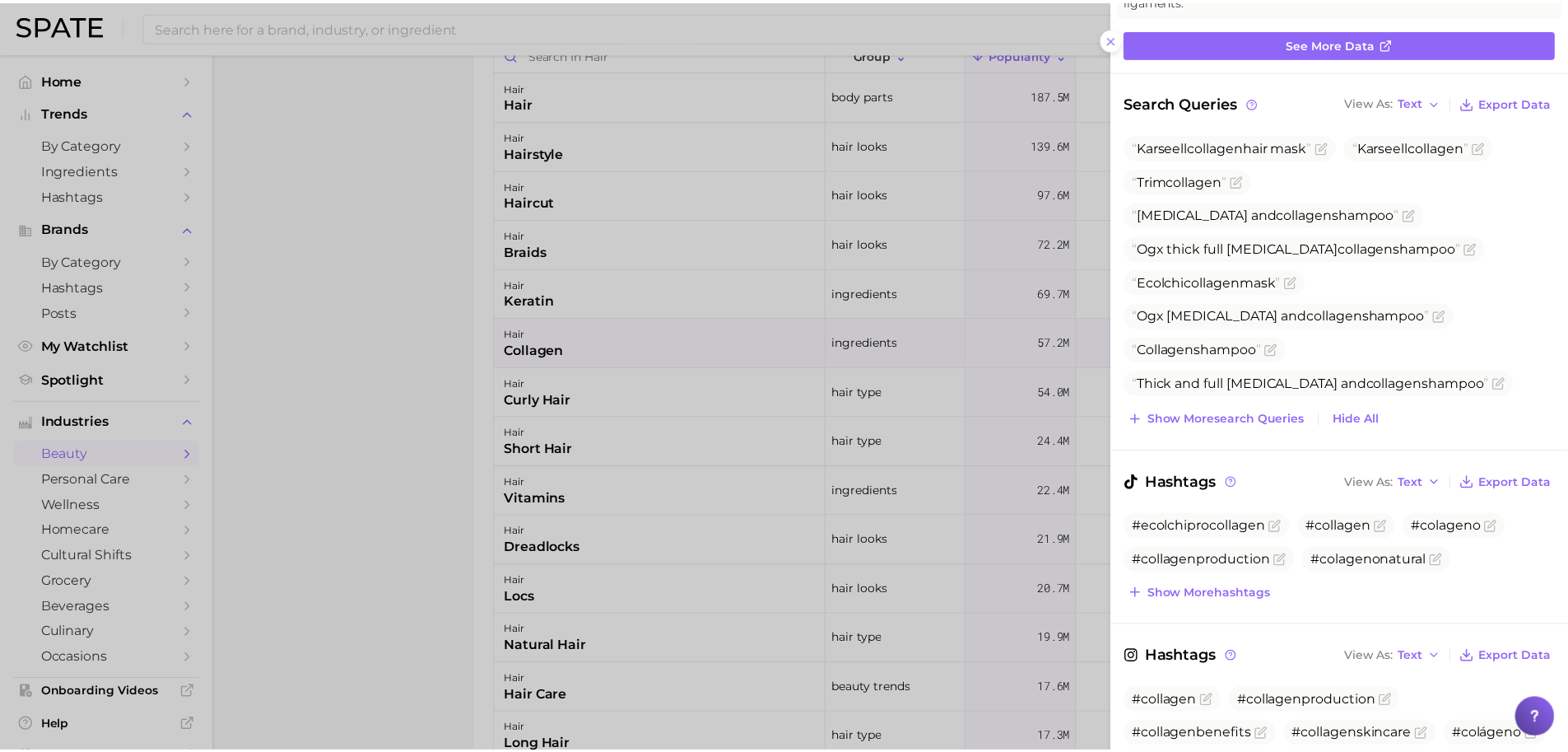
scroll to position [349, 0]
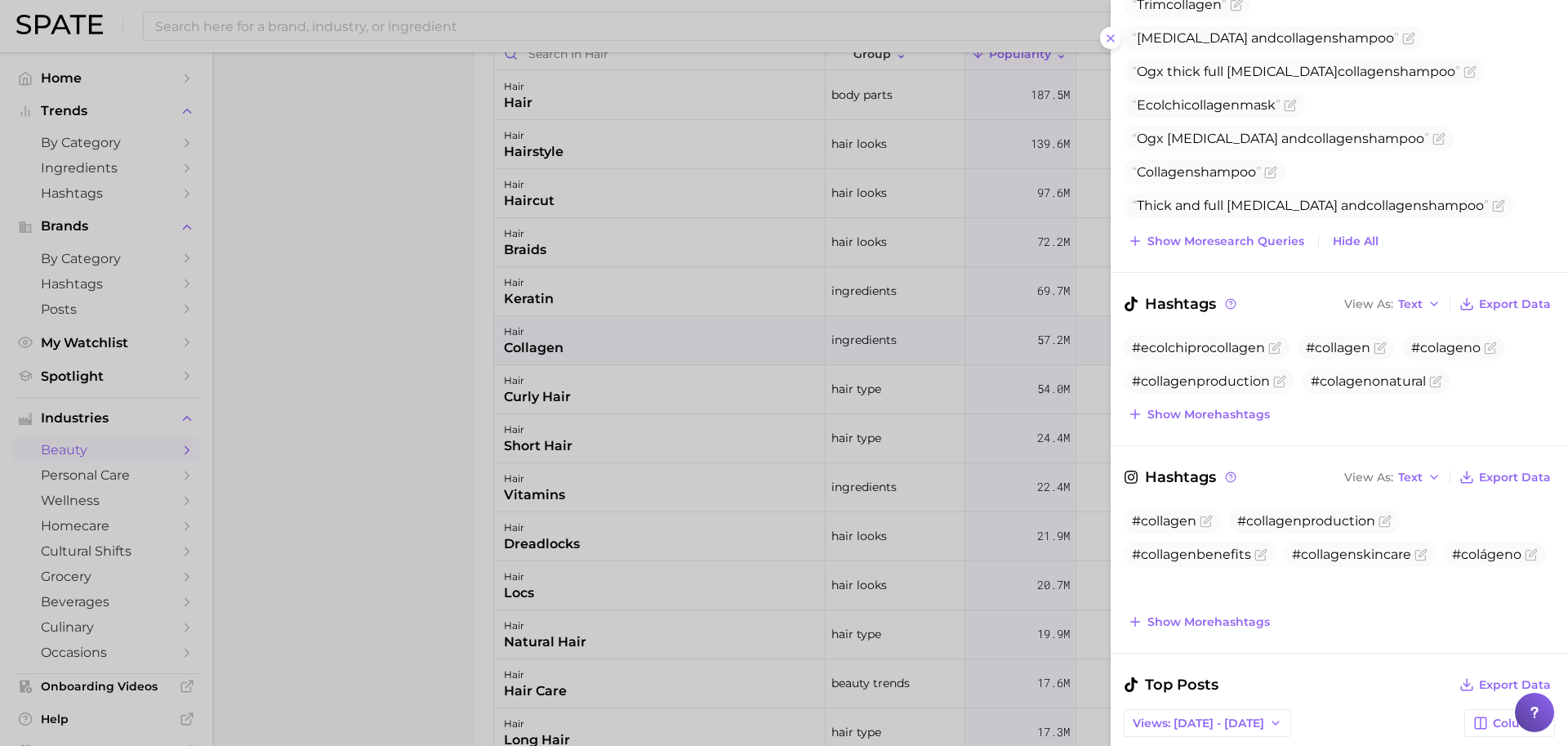
click at [1019, 325] on div at bounding box center [784, 373] width 1568 height 746
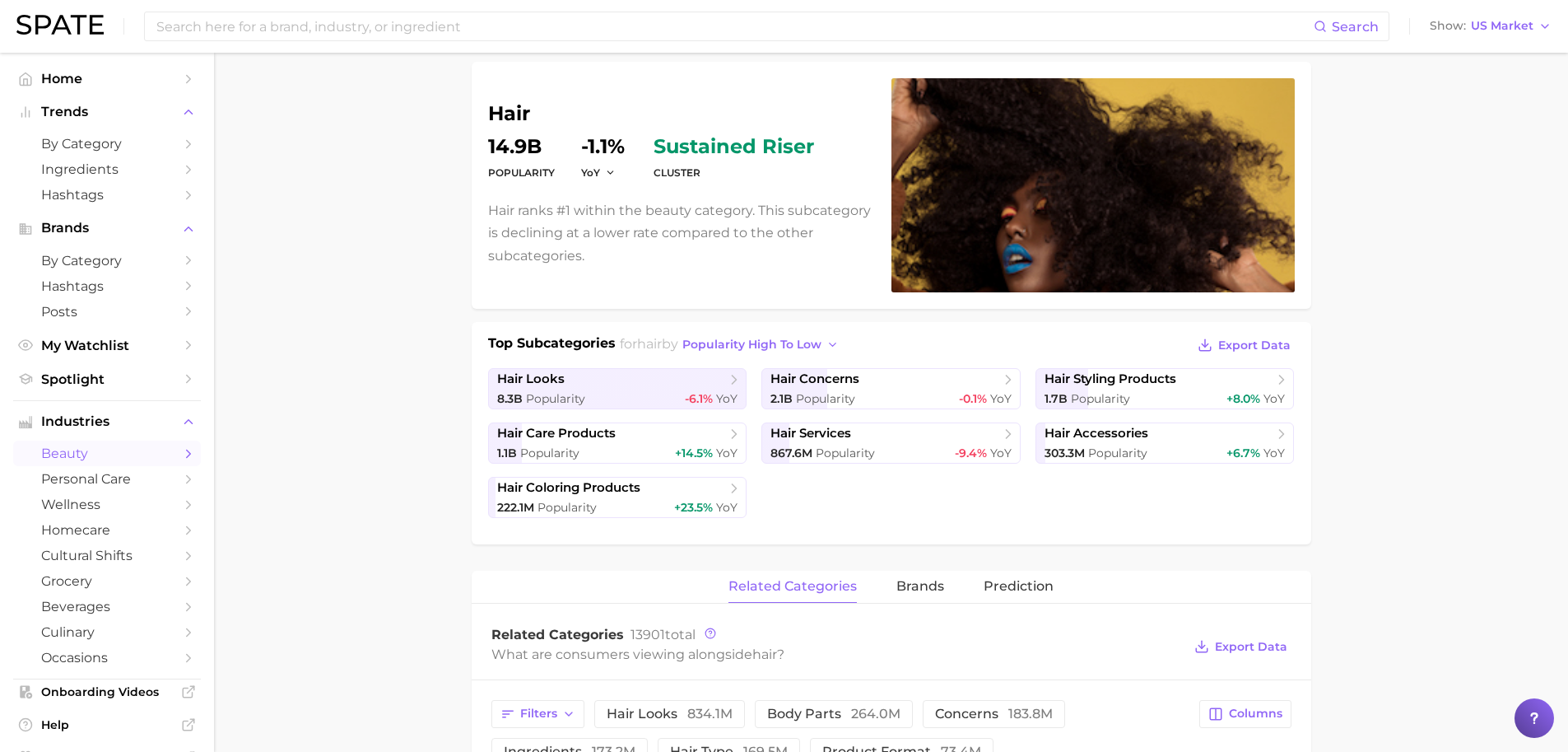
scroll to position [0, 0]
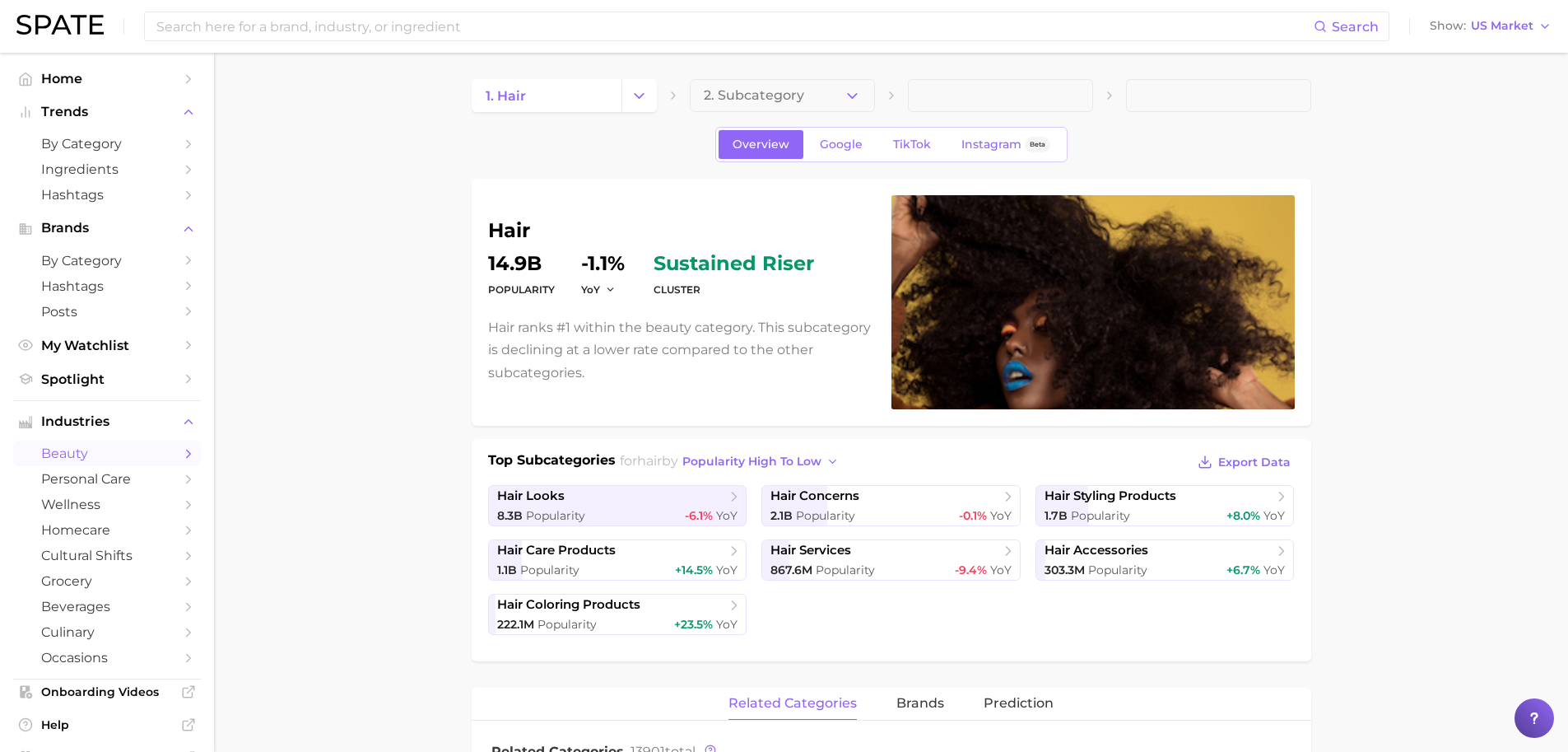
drag, startPoint x: 699, startPoint y: 146, endPoint x: 1074, endPoint y: 141, distance: 375.0
click at [1074, 141] on div "Overview Google TikTok Instagram Beta" at bounding box center [891, 144] width 839 height 36
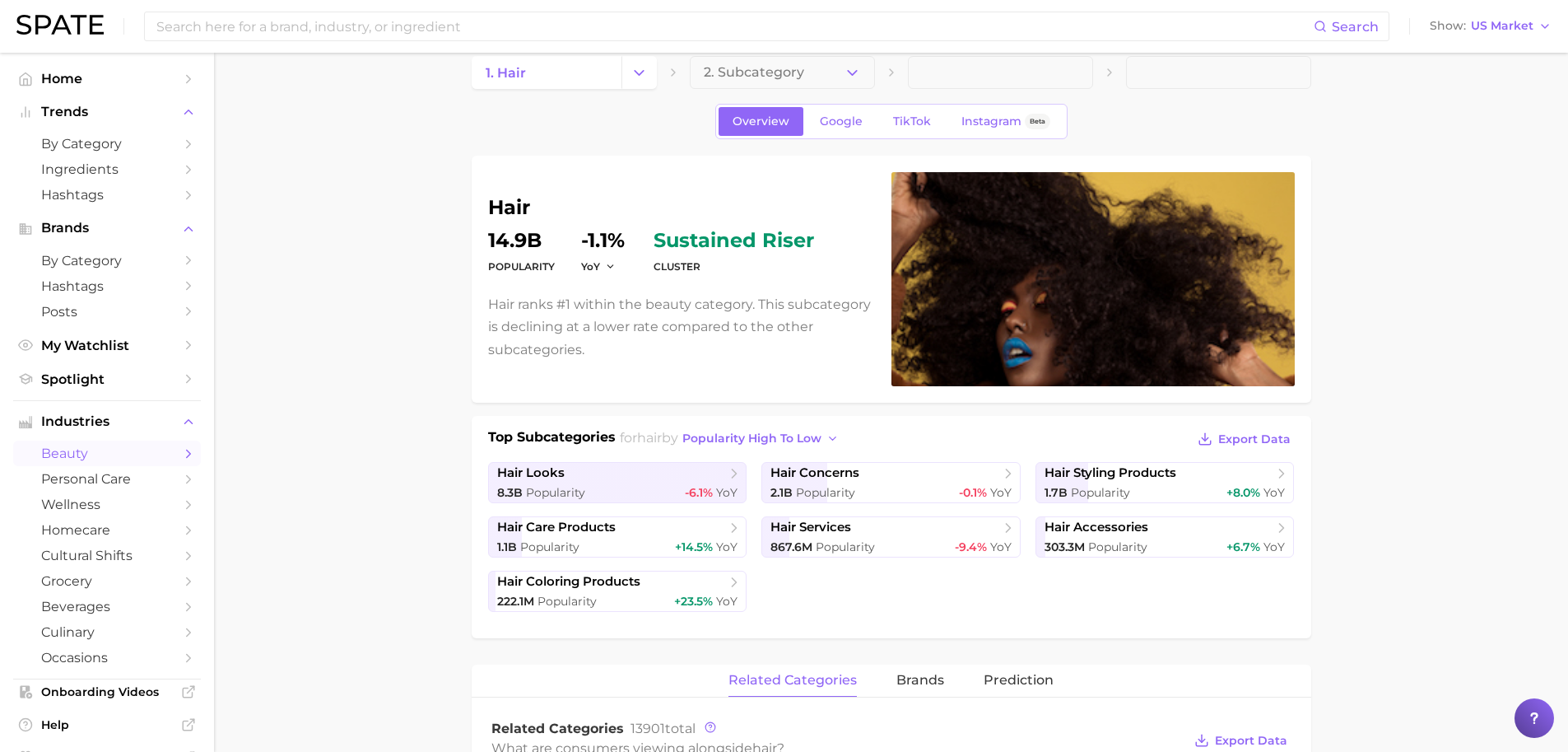
scroll to position [26, 0]
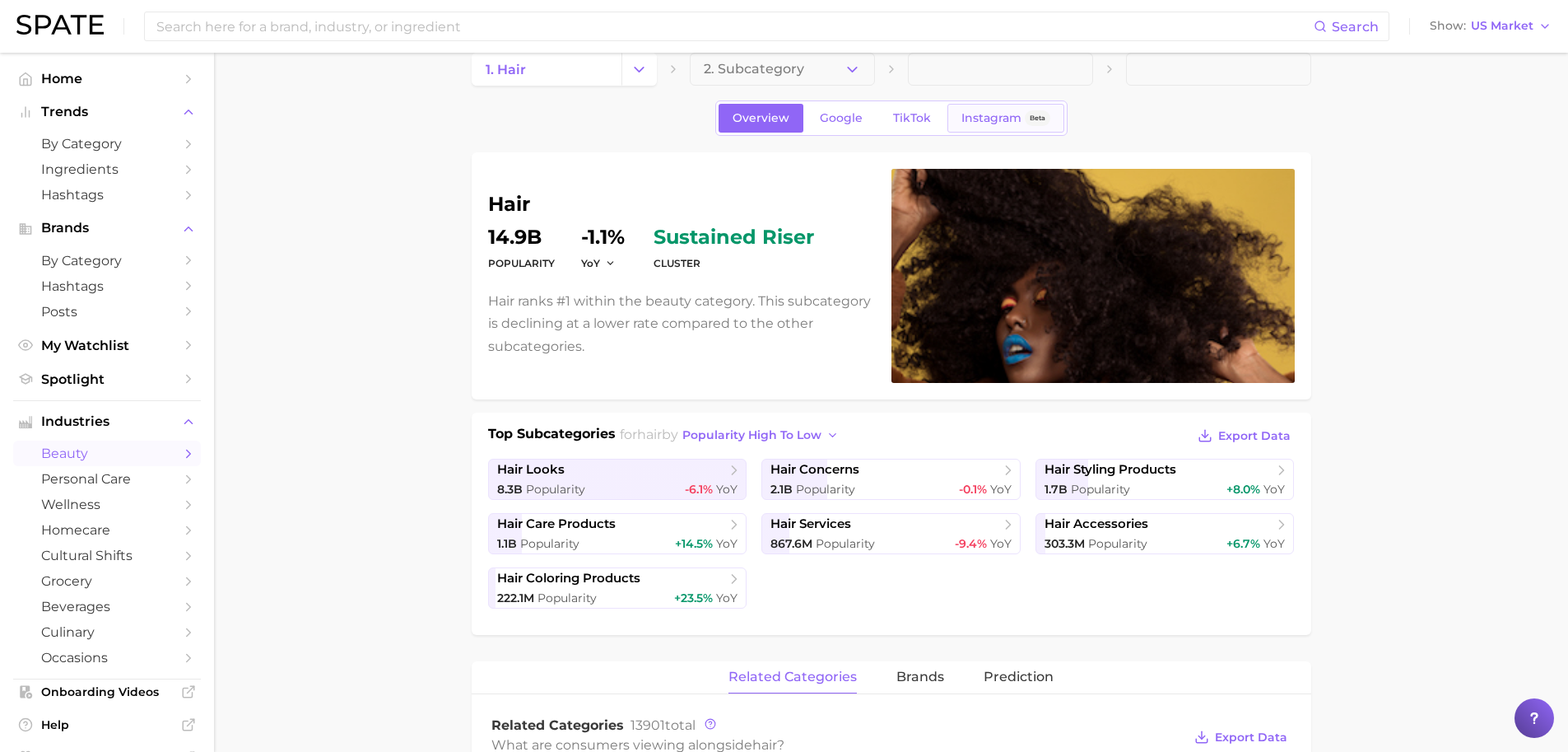
drag, startPoint x: 888, startPoint y: 93, endPoint x: 1060, endPoint y: 123, distance: 174.6
click at [734, 118] on span "Overview" at bounding box center [761, 118] width 57 height 14
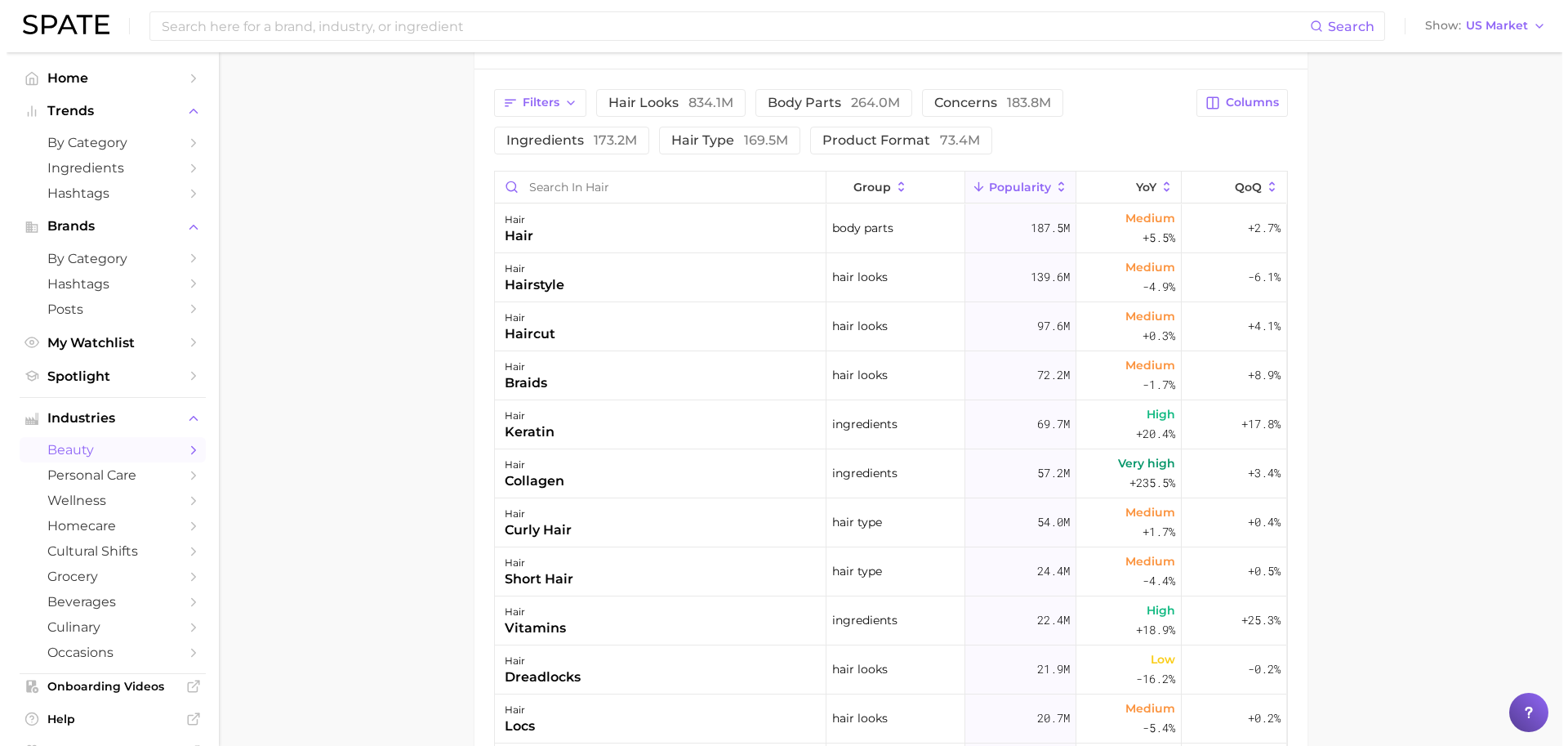
scroll to position [728, 0]
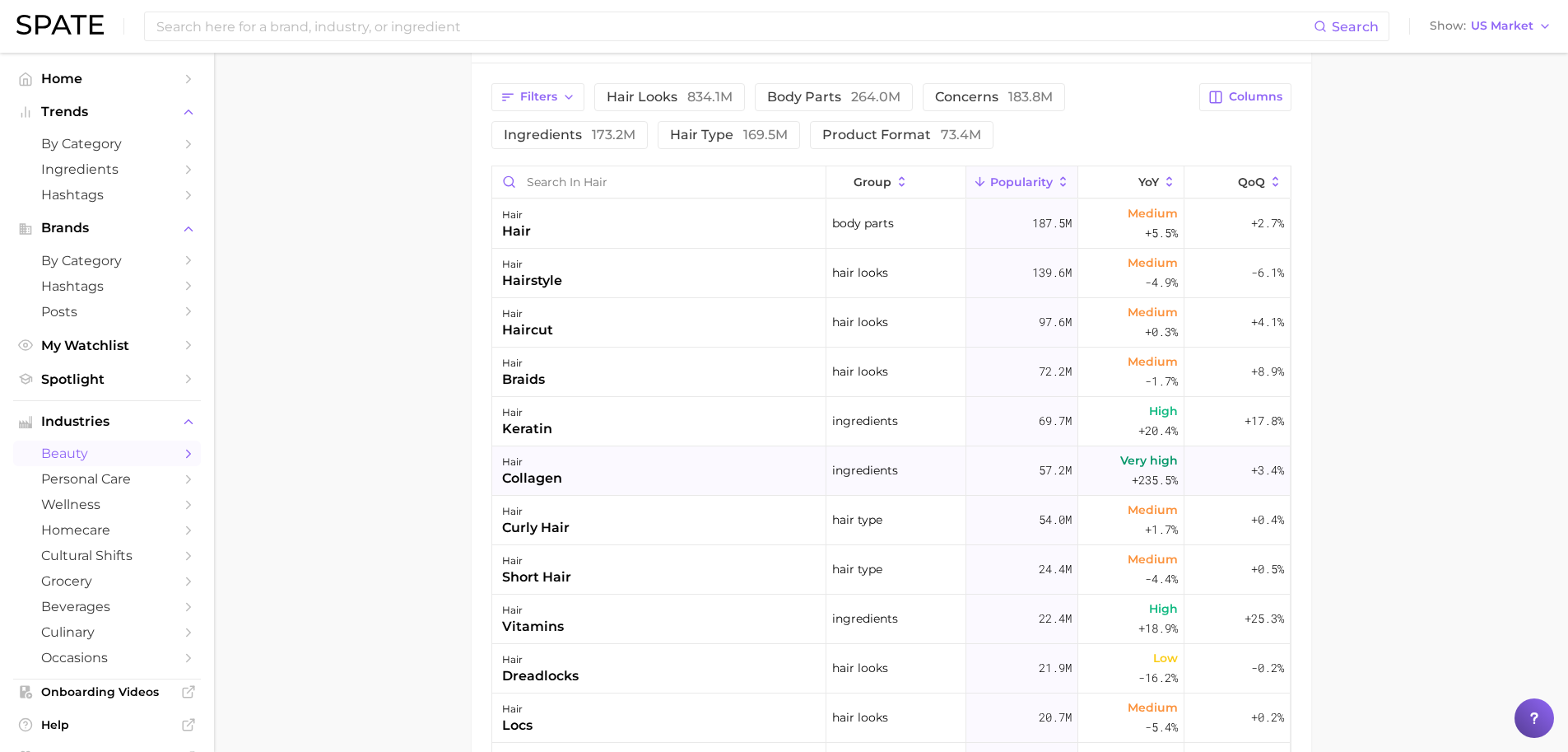
click at [638, 471] on div "hair collagen" at bounding box center [659, 471] width 334 height 50
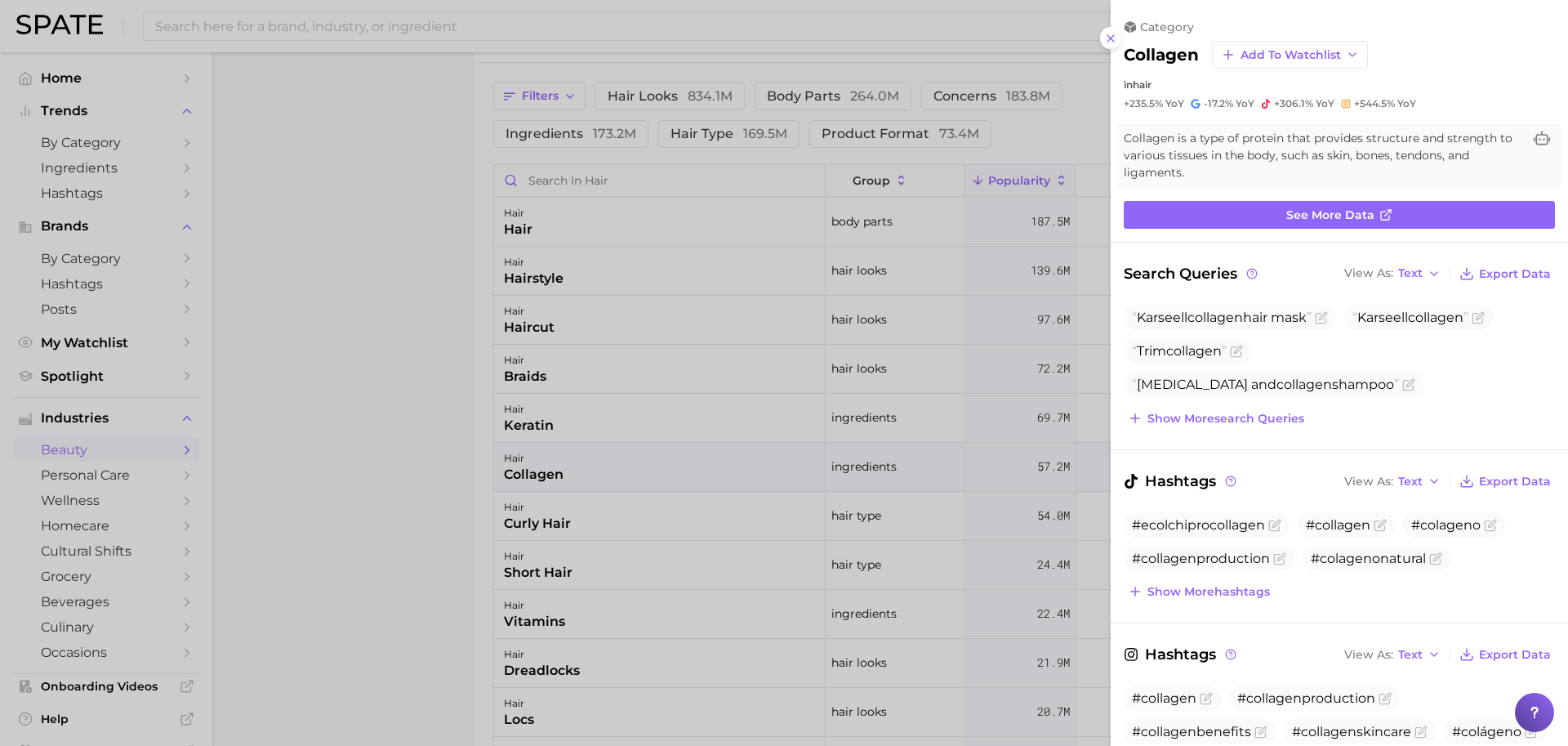
scroll to position [0, 0]
drag, startPoint x: 1123, startPoint y: 272, endPoint x: 1425, endPoint y: 388, distance: 323.5
click at [1425, 389] on div "Search Queries View As Text Export Data Karseell collagen hair mask Karseell co…" at bounding box center [1338, 346] width 431 height 168
click at [1209, 320] on span "collagen" at bounding box center [1215, 318] width 55 height 16
click at [1306, 219] on span "See more data" at bounding box center [1329, 215] width 88 height 14
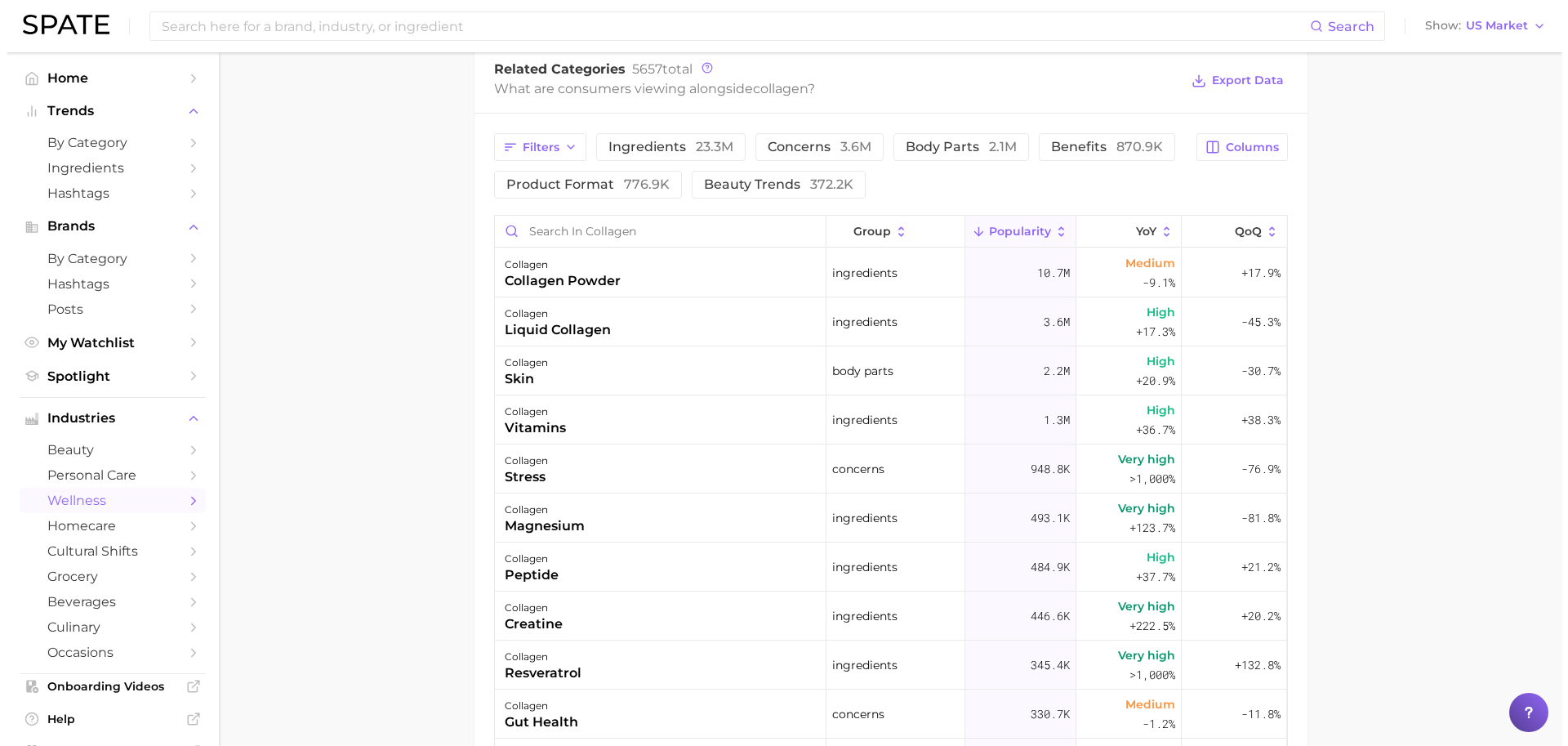
scroll to position [855, 0]
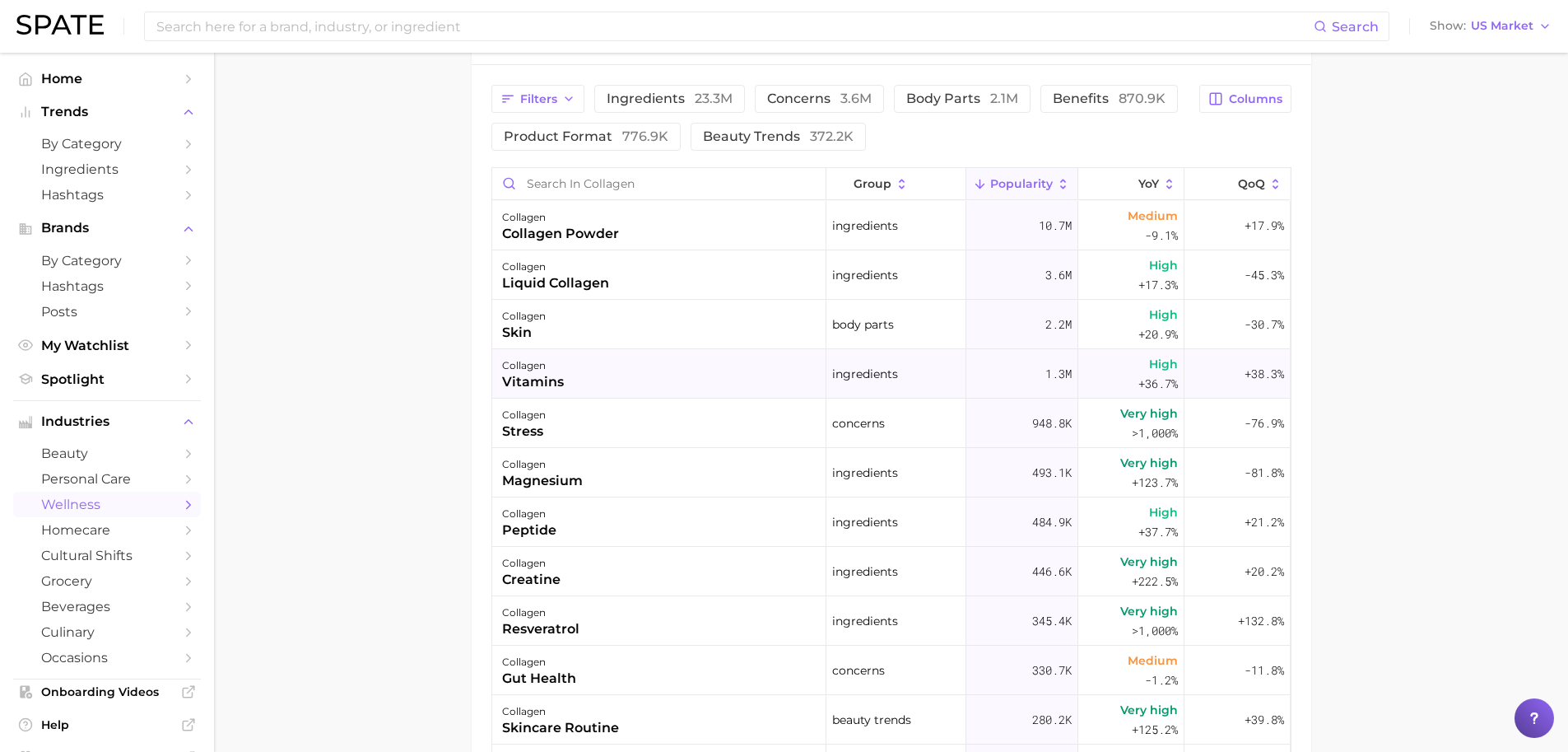
click at [538, 371] on div "collagen" at bounding box center [533, 366] width 62 height 20
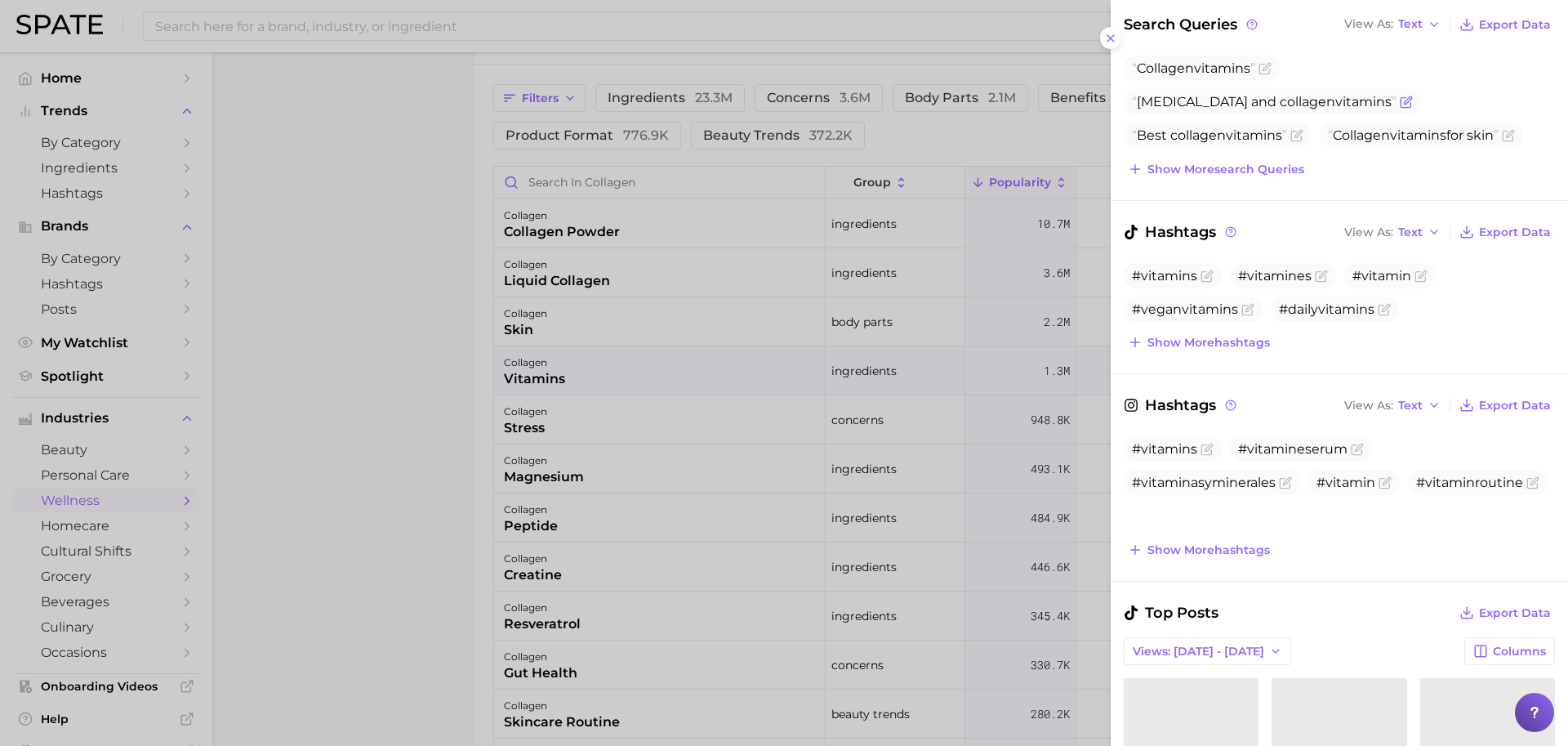
scroll to position [265, 0]
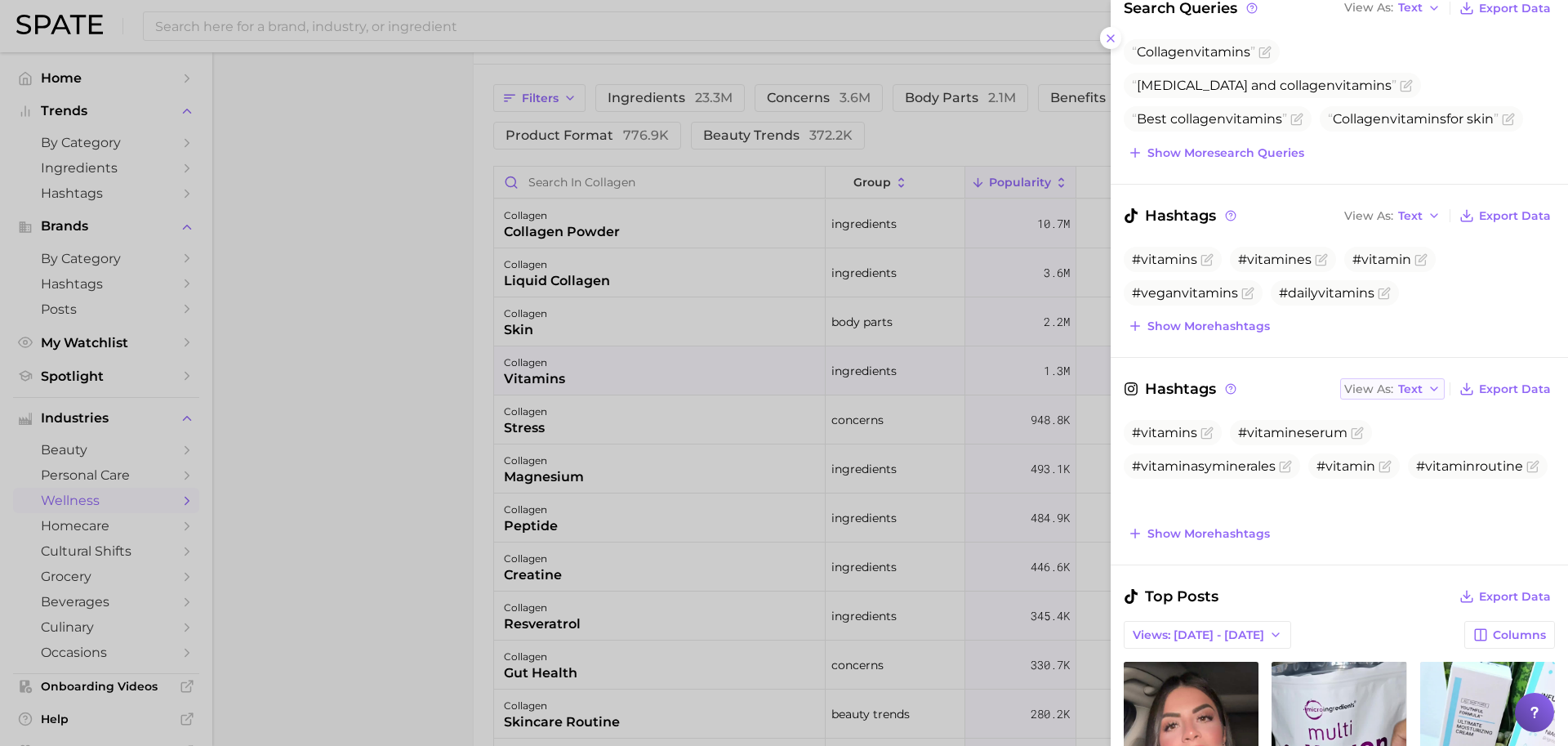
click at [1397, 386] on span "Text" at bounding box center [1409, 389] width 25 height 9
click at [1379, 440] on span "Table" at bounding box center [1384, 446] width 32 height 14
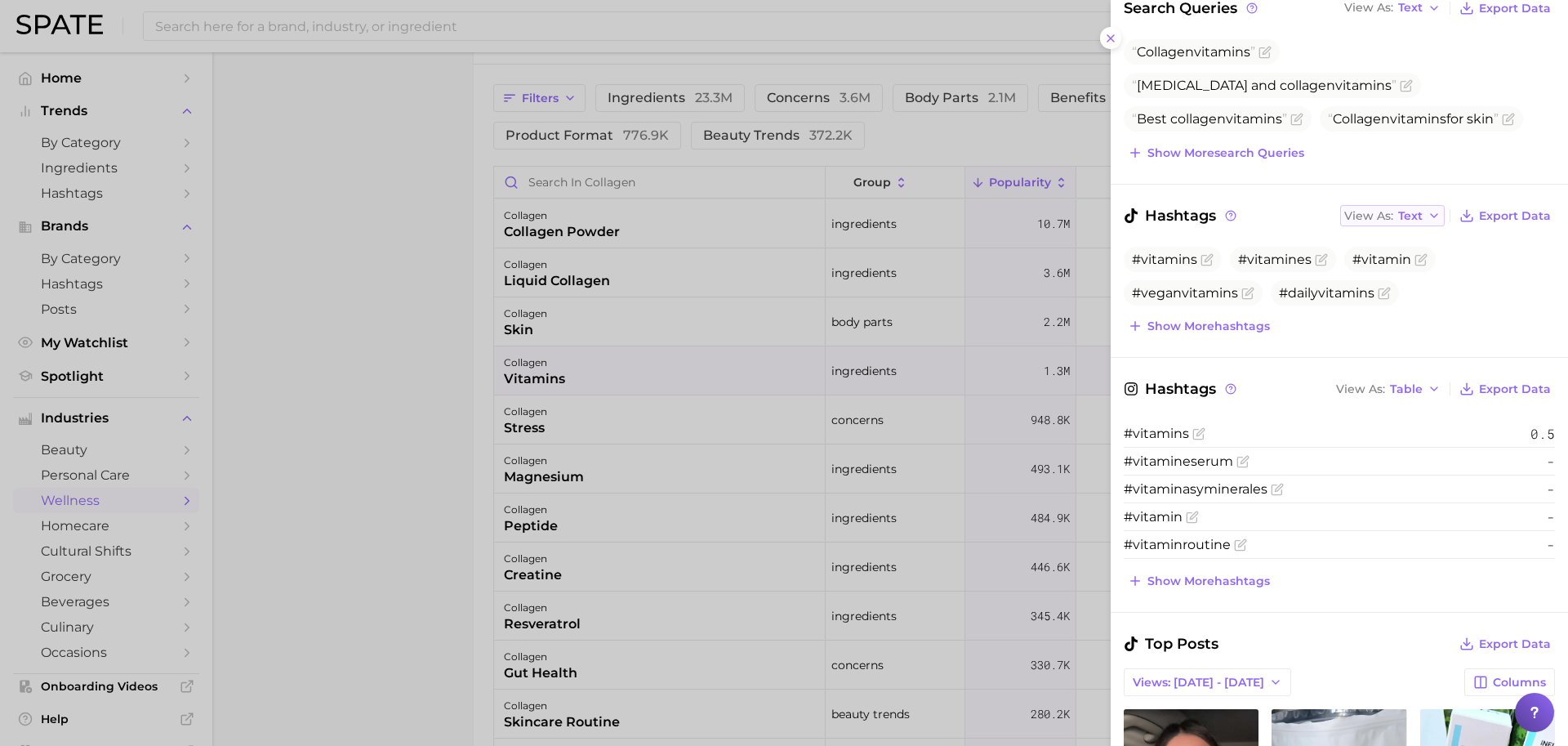
click at [1397, 213] on span "Text" at bounding box center [1409, 215] width 25 height 9
click at [1388, 262] on button "Table" at bounding box center [1430, 272] width 179 height 30
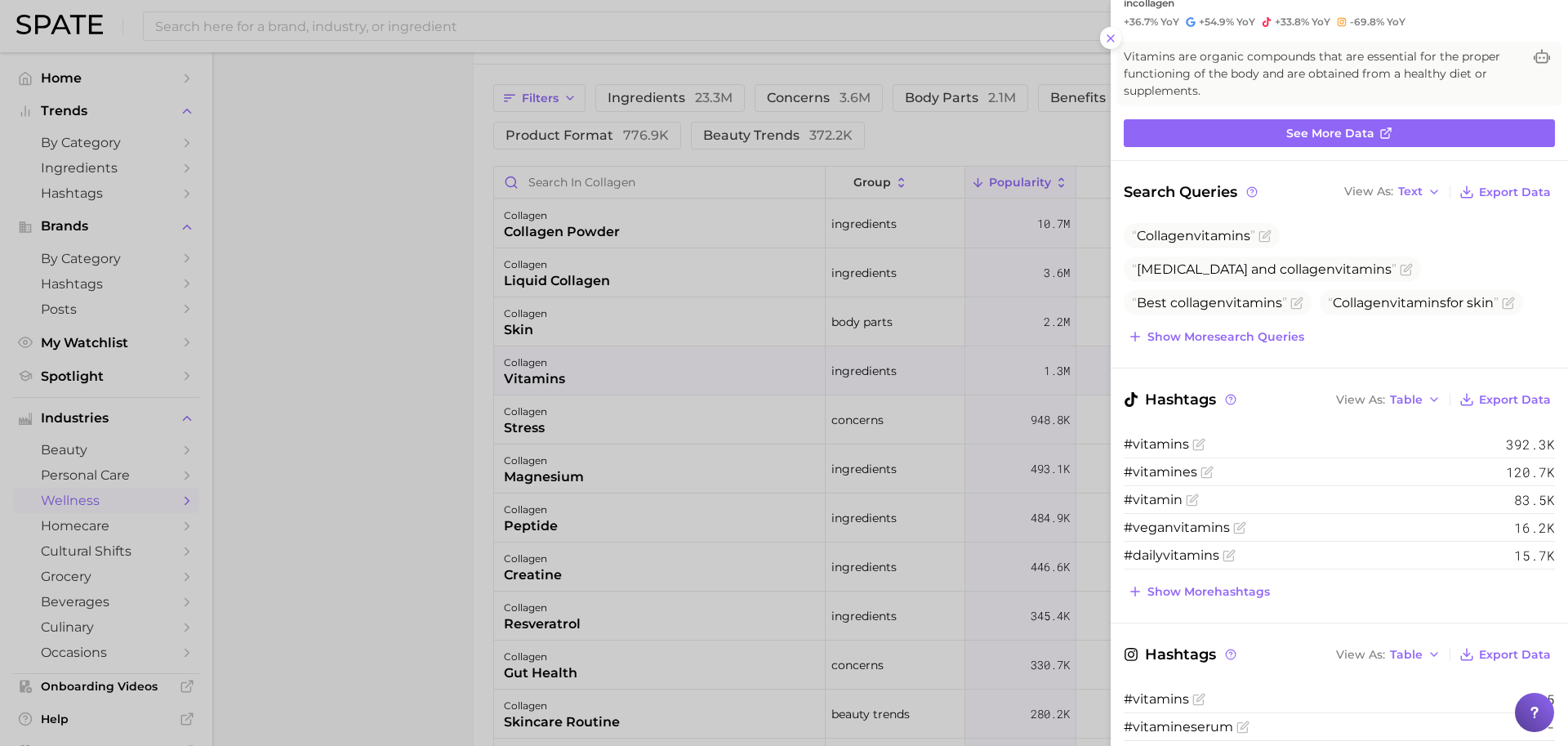
scroll to position [43, 0]
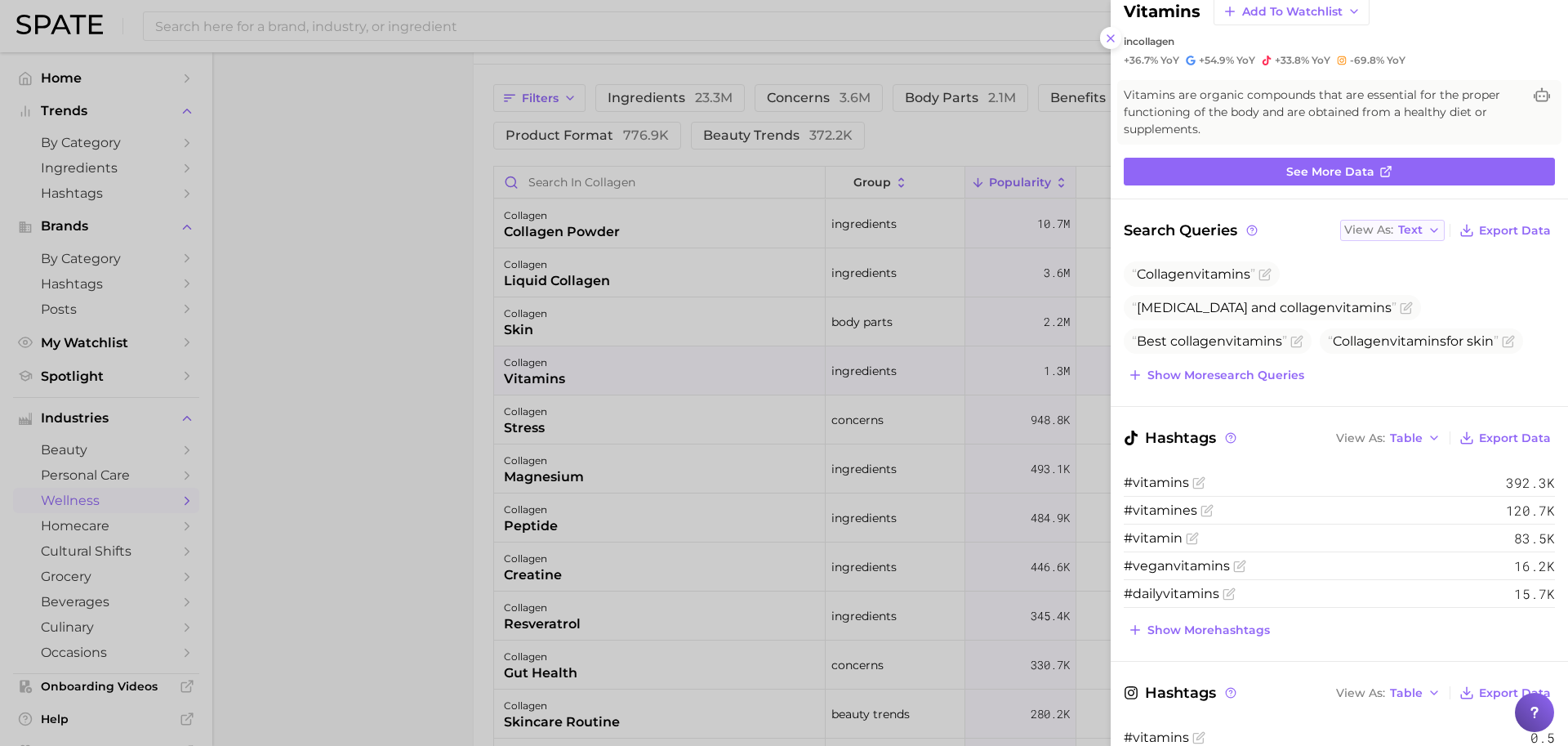
click at [1396, 236] on button "View As Text" at bounding box center [1392, 231] width 105 height 22
click at [1388, 280] on span "Table" at bounding box center [1384, 287] width 32 height 14
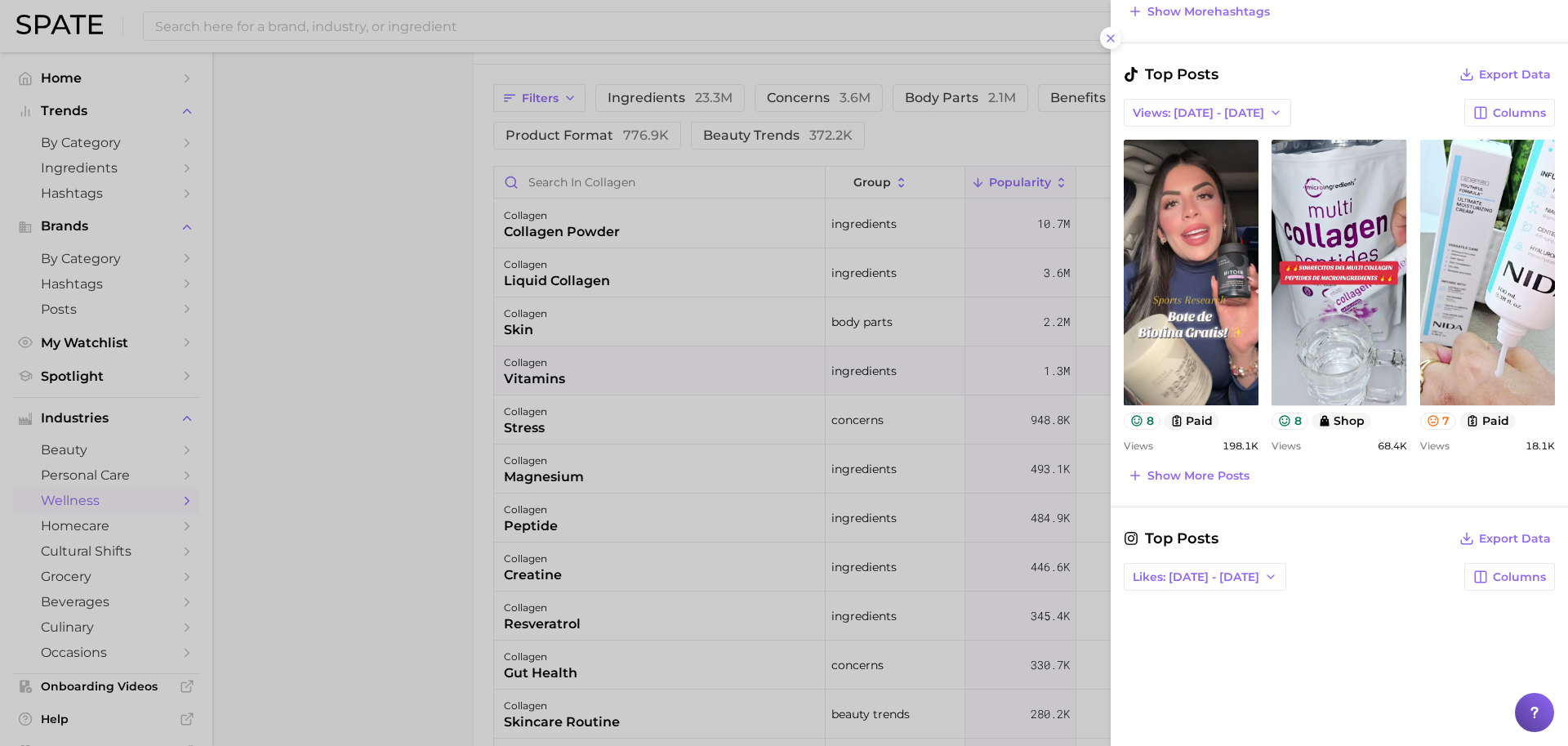
scroll to position [964, 0]
click at [1221, 471] on span "Show more posts" at bounding box center [1197, 476] width 102 height 14
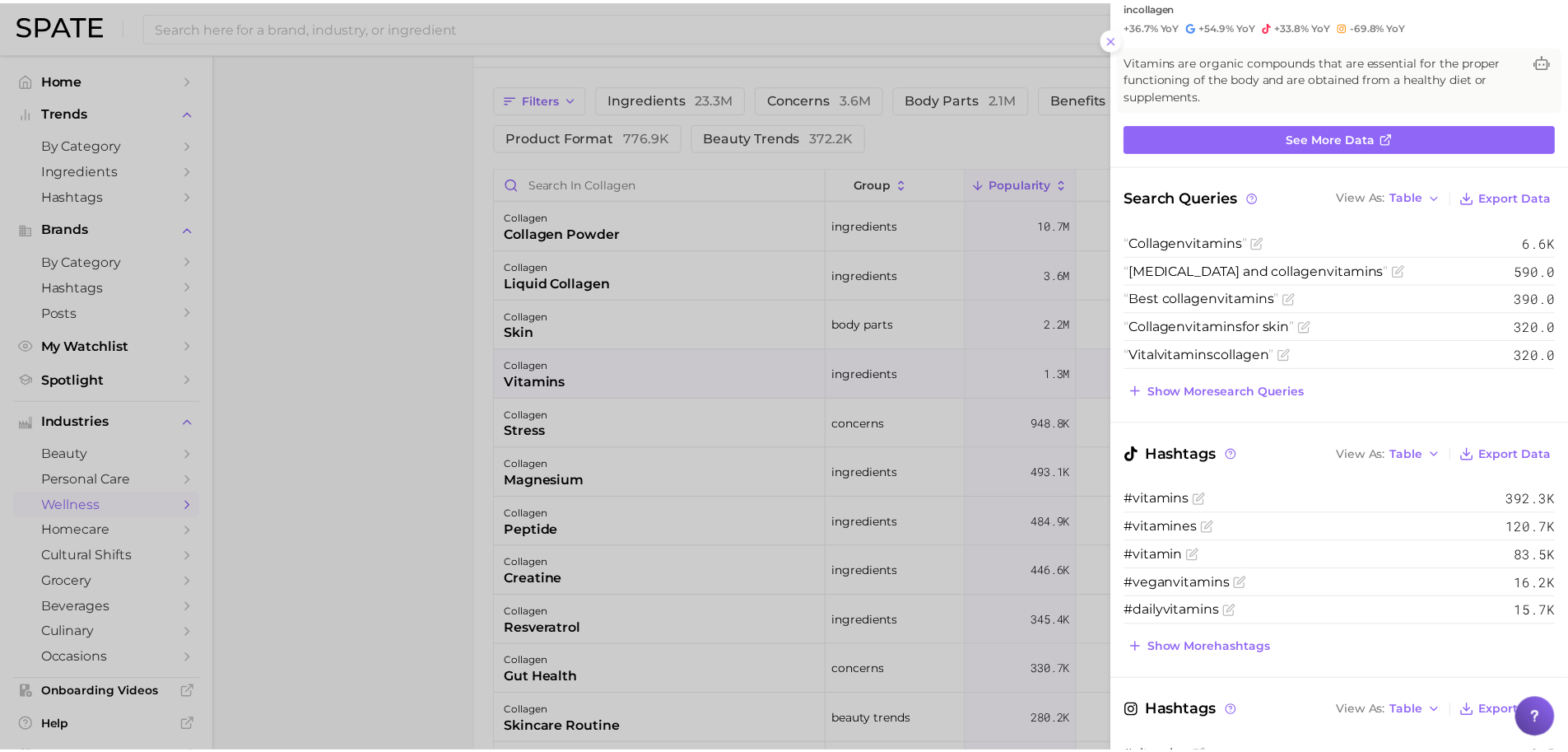
scroll to position [0, 0]
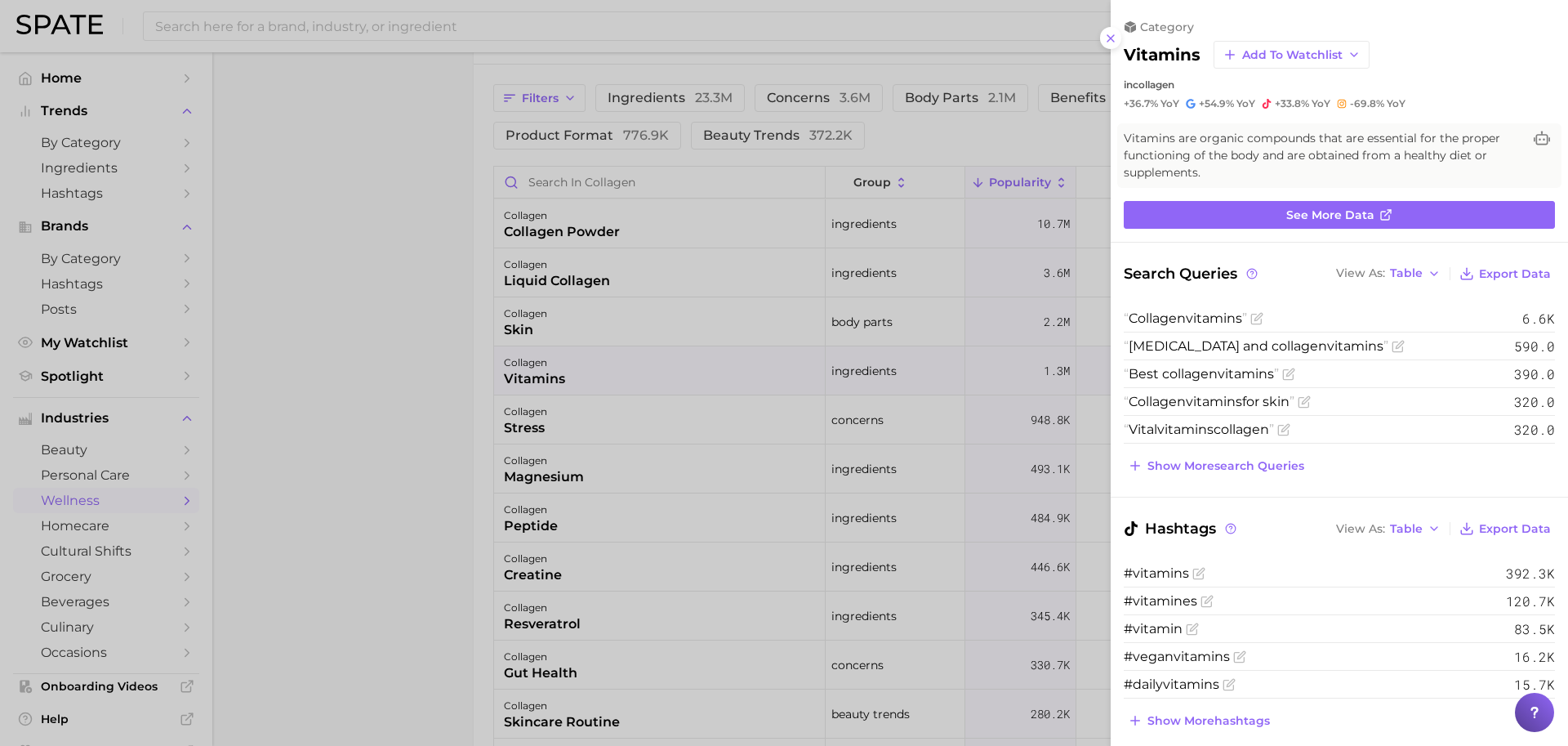
click at [804, 237] on div at bounding box center [784, 373] width 1568 height 746
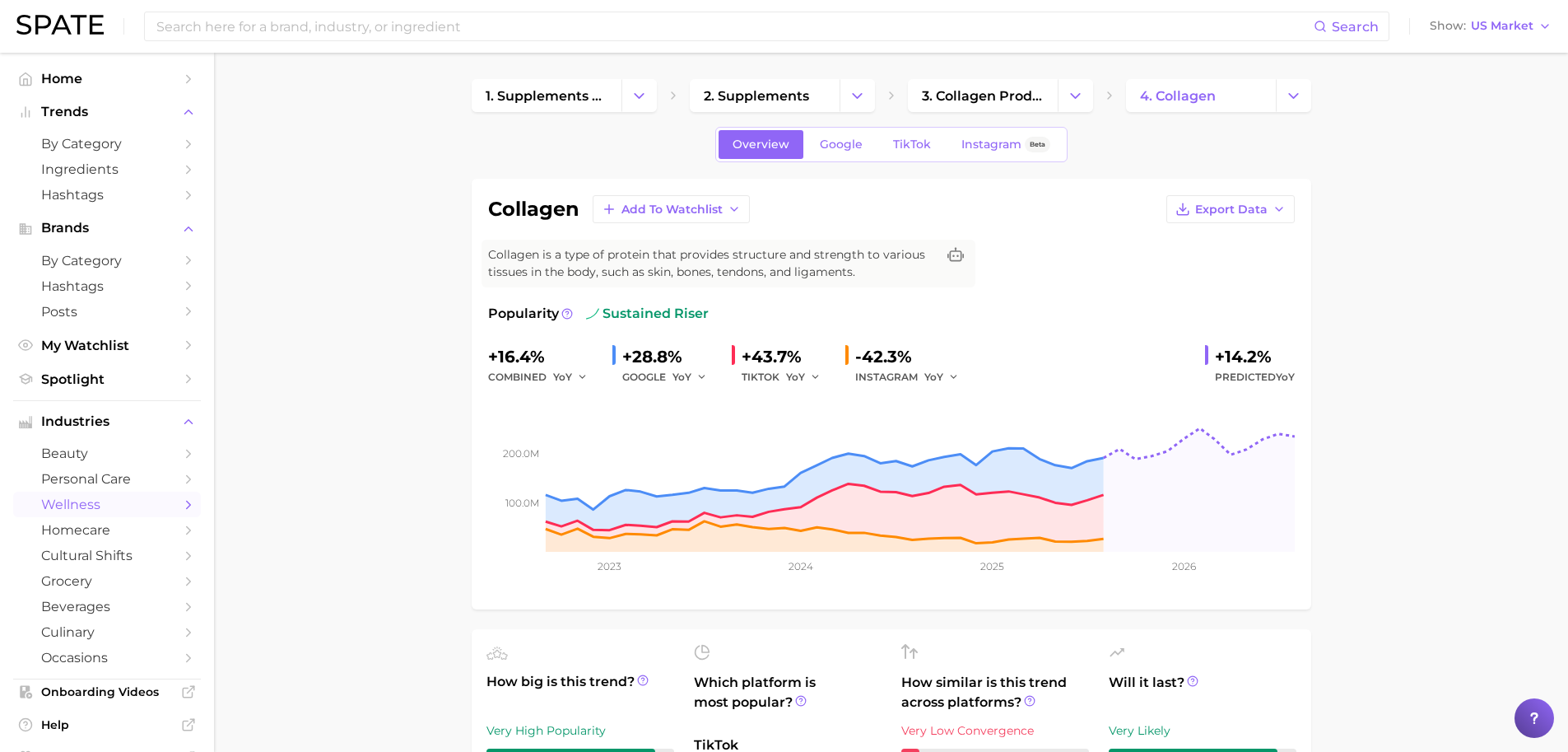
drag, startPoint x: 1132, startPoint y: 131, endPoint x: 683, endPoint y: 154, distance: 449.6
click at [683, 154] on div "Overview Google TikTok Instagram Beta" at bounding box center [891, 144] width 839 height 36
drag, startPoint x: 684, startPoint y: 153, endPoint x: 1098, endPoint y: 153, distance: 414.0
click at [1098, 153] on div "Overview Google TikTok Instagram Beta" at bounding box center [891, 144] width 839 height 36
